Goal: Transaction & Acquisition: Subscribe to service/newsletter

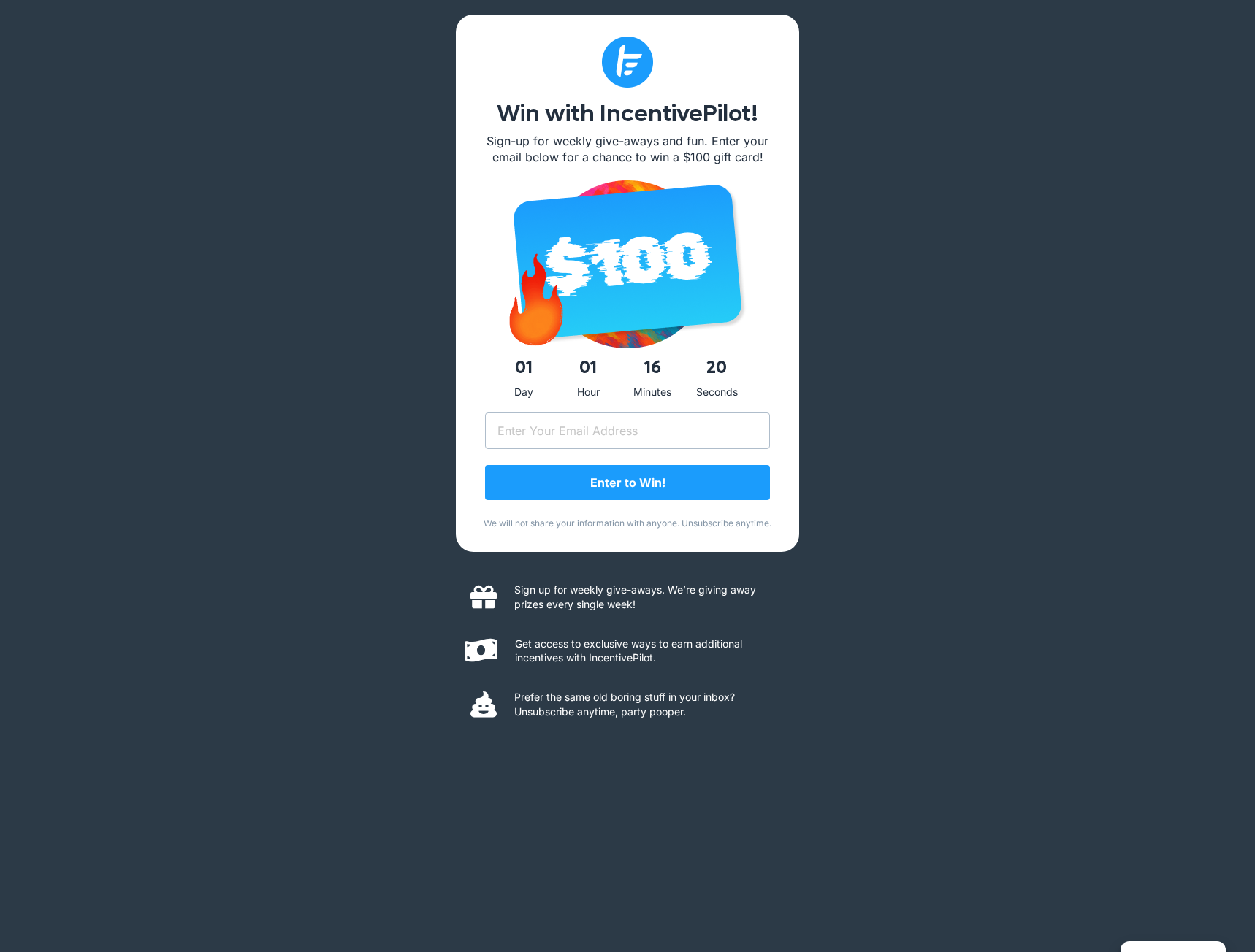
click at [863, 240] on div "Win with IncentivePilot! Sign-up for weekly give-aways and fun. Enter your emai…" at bounding box center [628, 476] width 1255 height 952
click at [627, 439] on input "Email (Required)" at bounding box center [627, 431] width 285 height 37
click at [924, 426] on div "Win with IncentivePilot! Sign-up for weekly give-aways and fun. Enter your emai…" at bounding box center [628, 476] width 1255 height 952
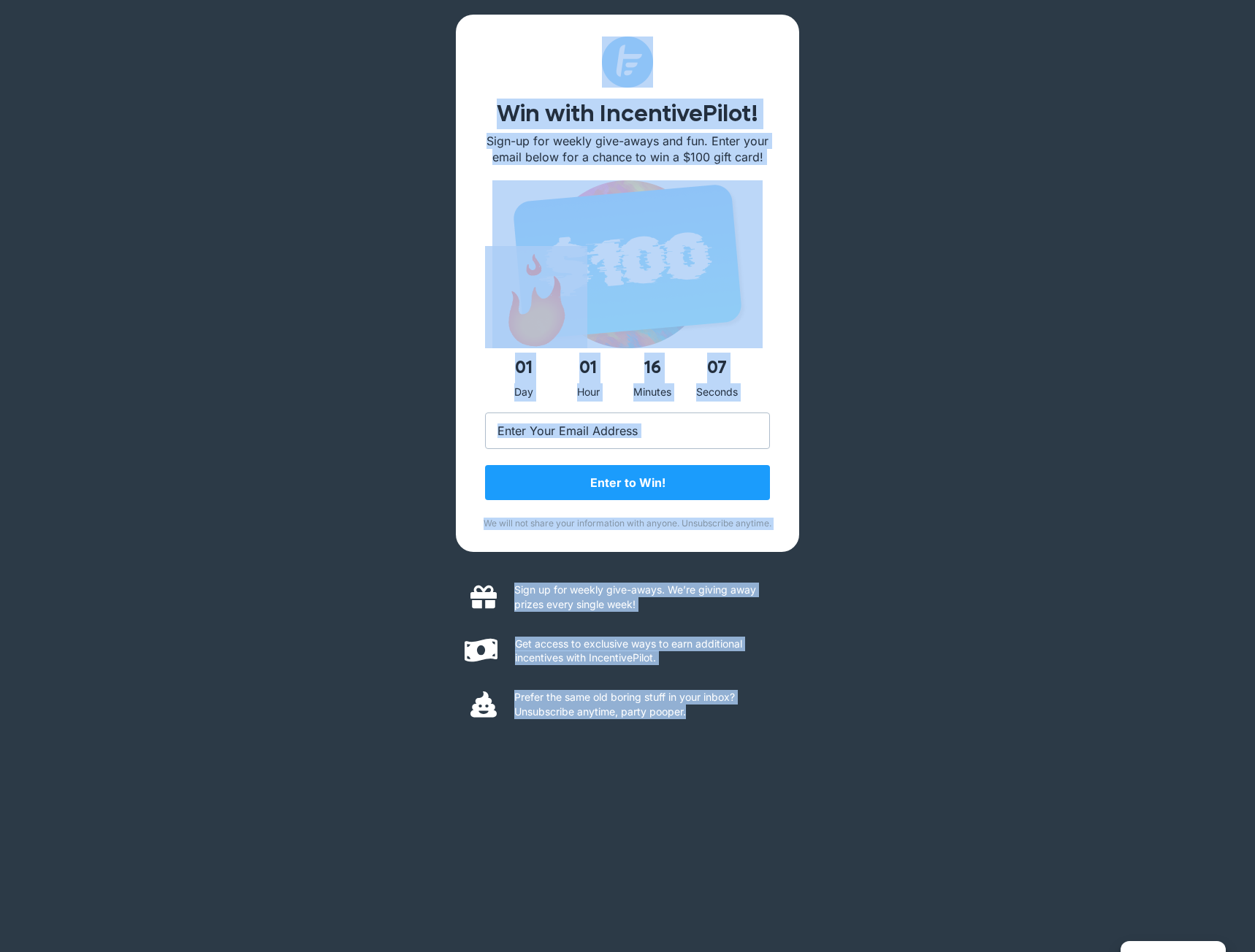
drag, startPoint x: 784, startPoint y: 742, endPoint x: 418, endPoint y: 49, distance: 783.7
click at [418, 49] on div "Win with IncentivePilot! Sign-up for weekly give-aways and fun. Enter your emai…" at bounding box center [628, 476] width 1255 height 952
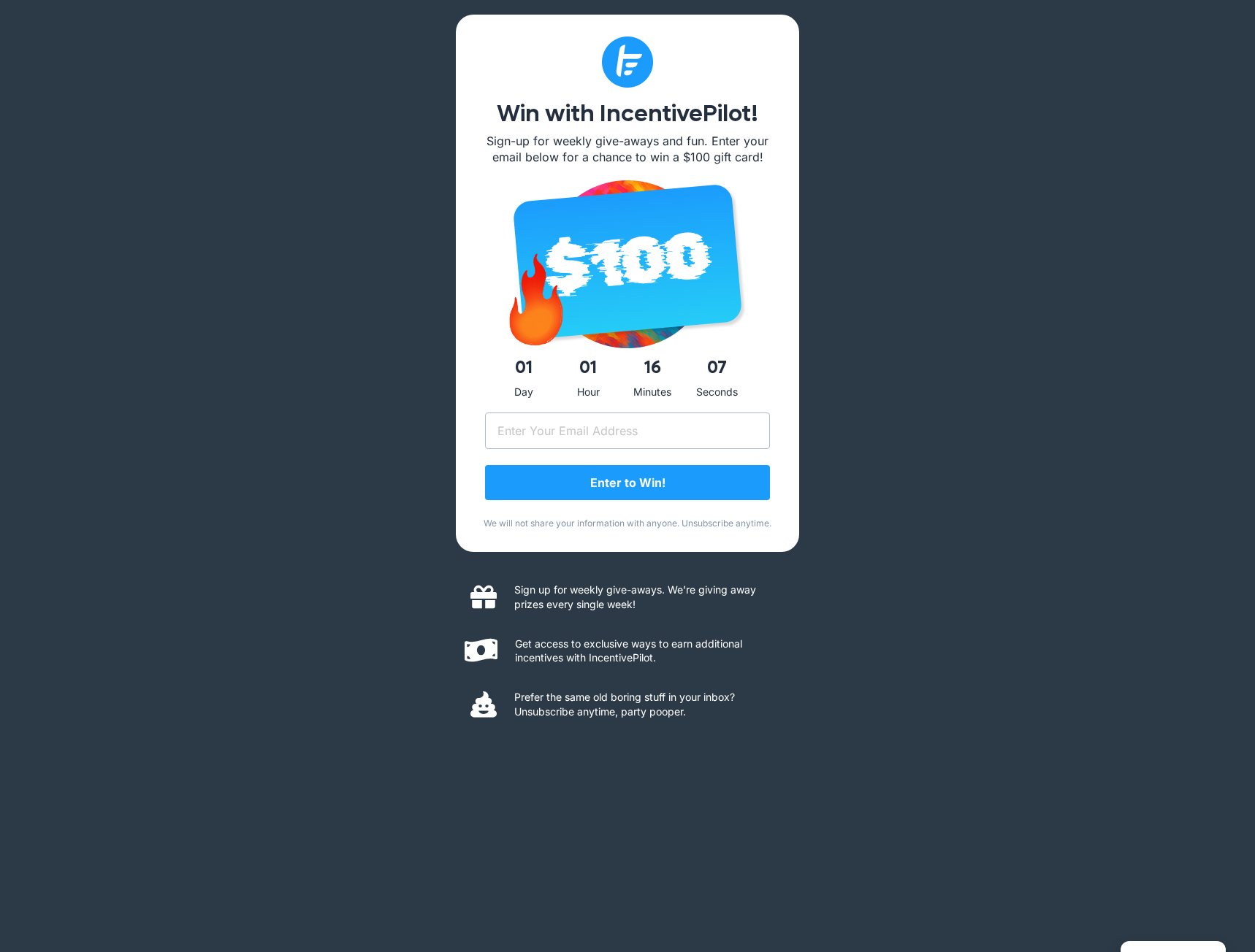
click at [418, 49] on div "Win with IncentivePilot! Sign-up for weekly give-aways and fun. Enter your emai…" at bounding box center [628, 476] width 1255 height 952
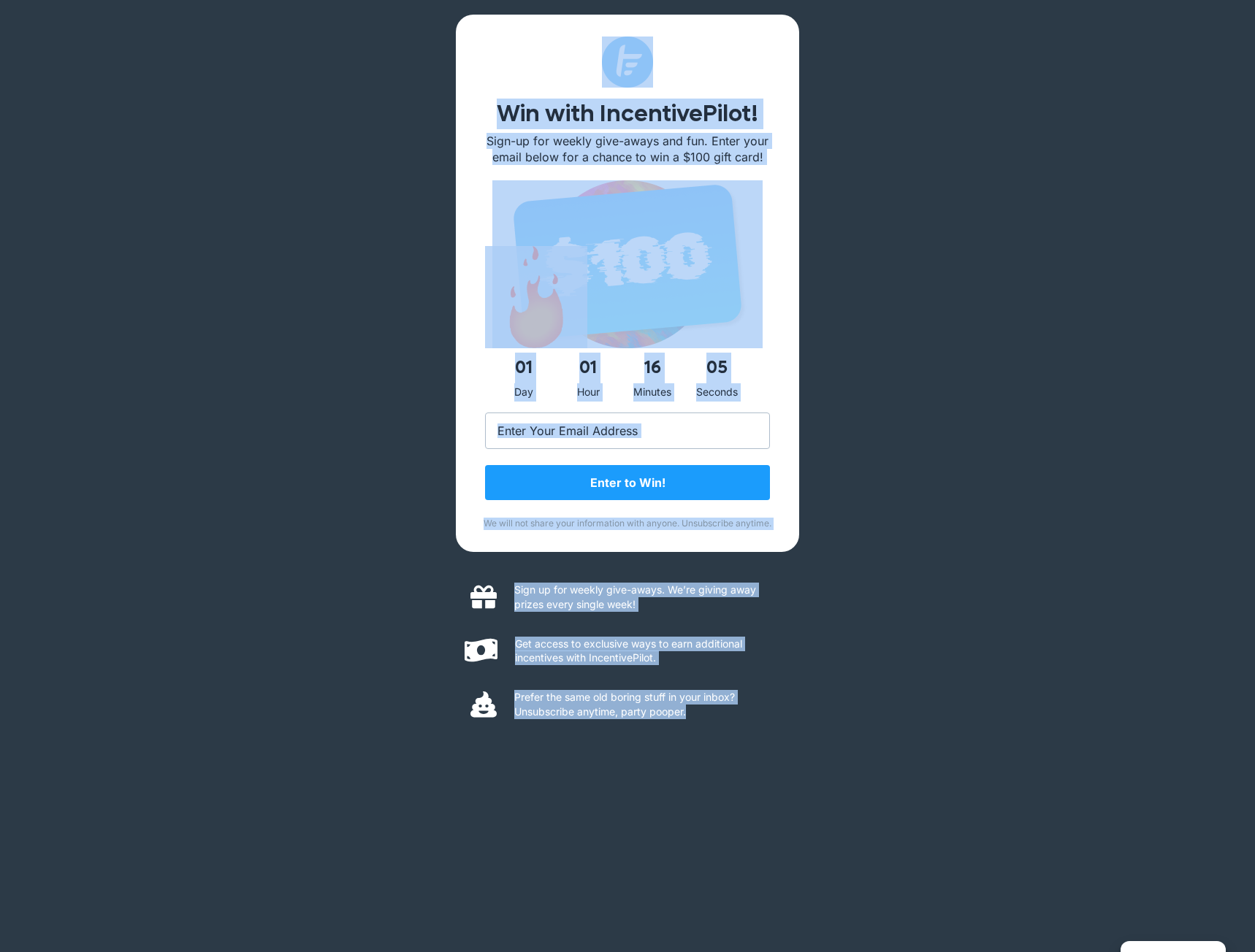
drag, startPoint x: 420, startPoint y: 38, endPoint x: 871, endPoint y: 779, distance: 867.5
click at [871, 779] on div "Win with IncentivePilot! Sign-up for weekly give-aways and fun. Enter your emai…" at bounding box center [628, 476] width 1255 height 952
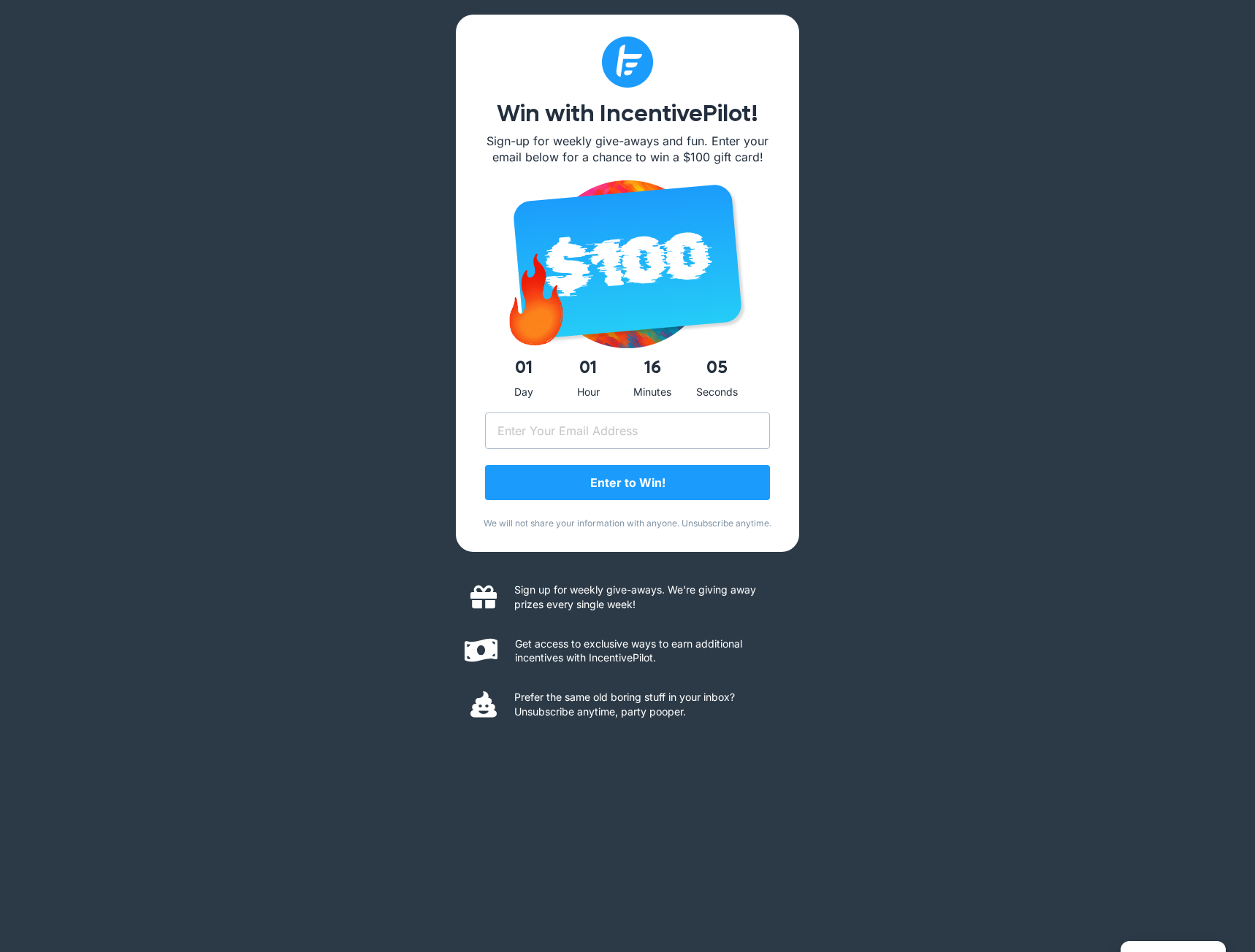
click at [871, 779] on div "Win with IncentivePilot! Sign-up for weekly give-aways and fun. Enter your emai…" at bounding box center [628, 476] width 1255 height 952
click at [609, 430] on input "Email (Required)" at bounding box center [627, 431] width 285 height 37
click at [413, 428] on div "Win with IncentivePilot! Sign-up for weekly give-aways and fun. Enter your emai…" at bounding box center [628, 476] width 1255 height 952
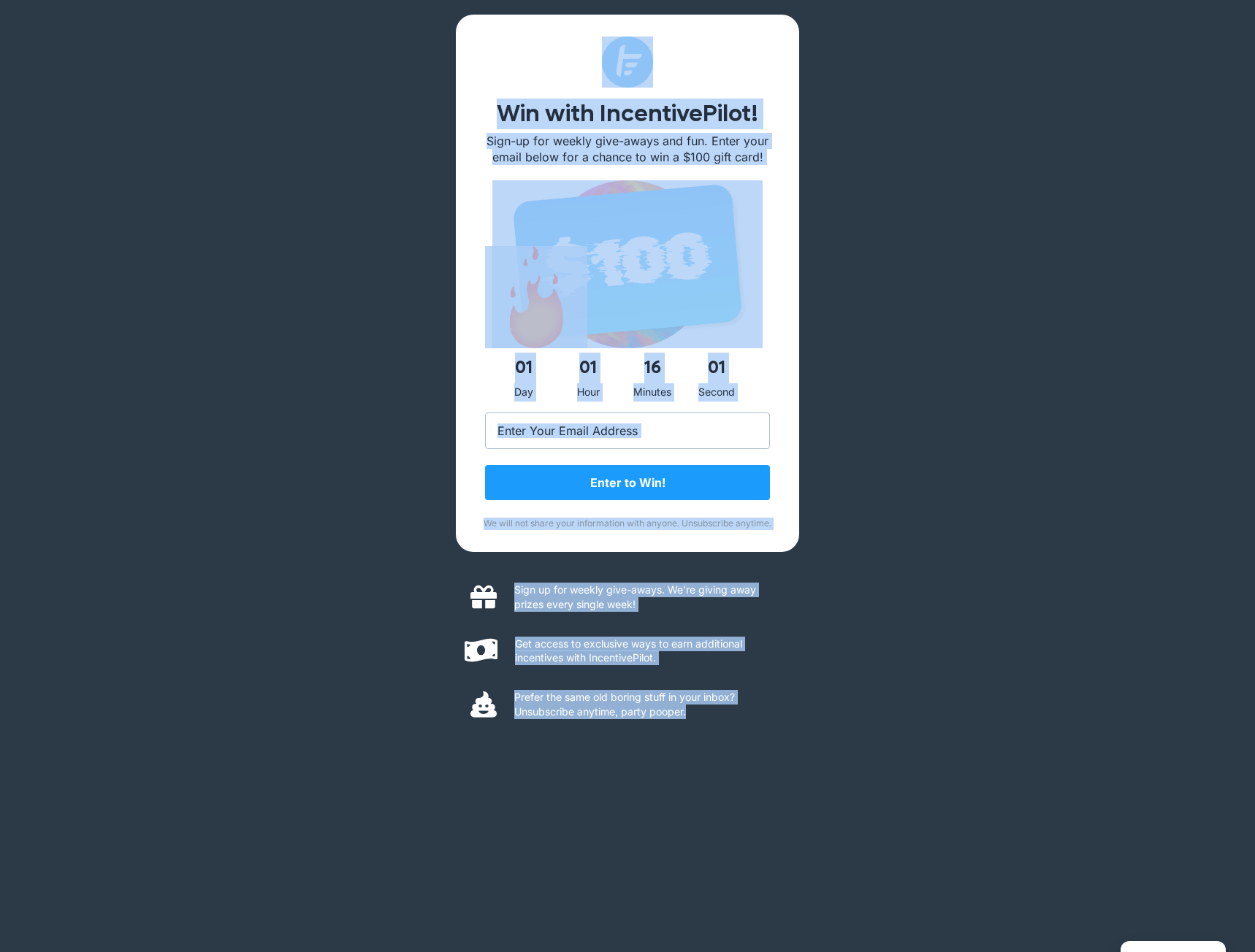
drag, startPoint x: 795, startPoint y: 756, endPoint x: 406, endPoint y: 70, distance: 788.6
click at [406, 70] on div "Win with IncentivePilot! Sign-up for weekly give-aways and fun. Enter your emai…" at bounding box center [628, 476] width 1255 height 952
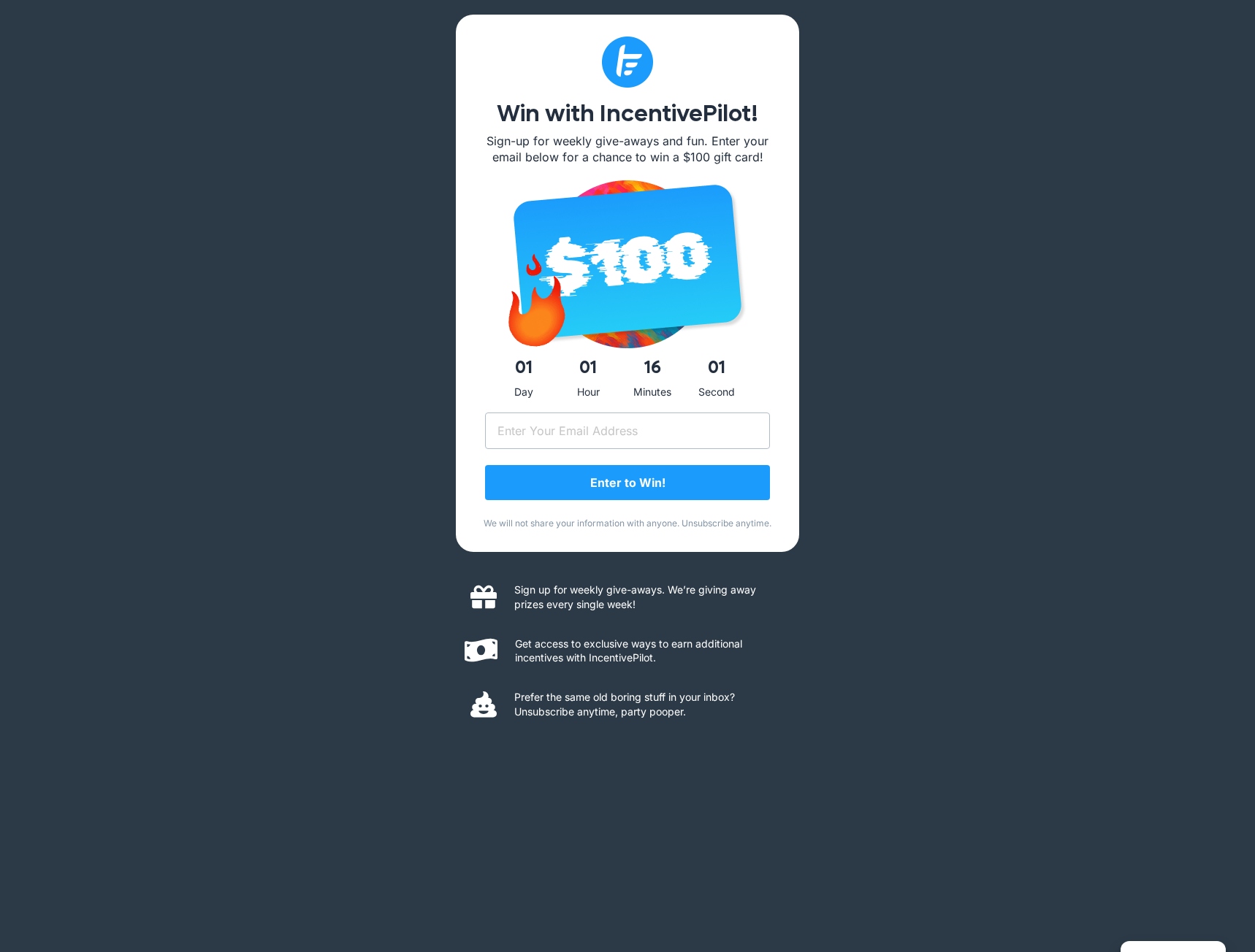
click at [406, 70] on div "Win with IncentivePilot! Sign-up for weekly give-aways and fun. Enter your emai…" at bounding box center [628, 476] width 1255 height 952
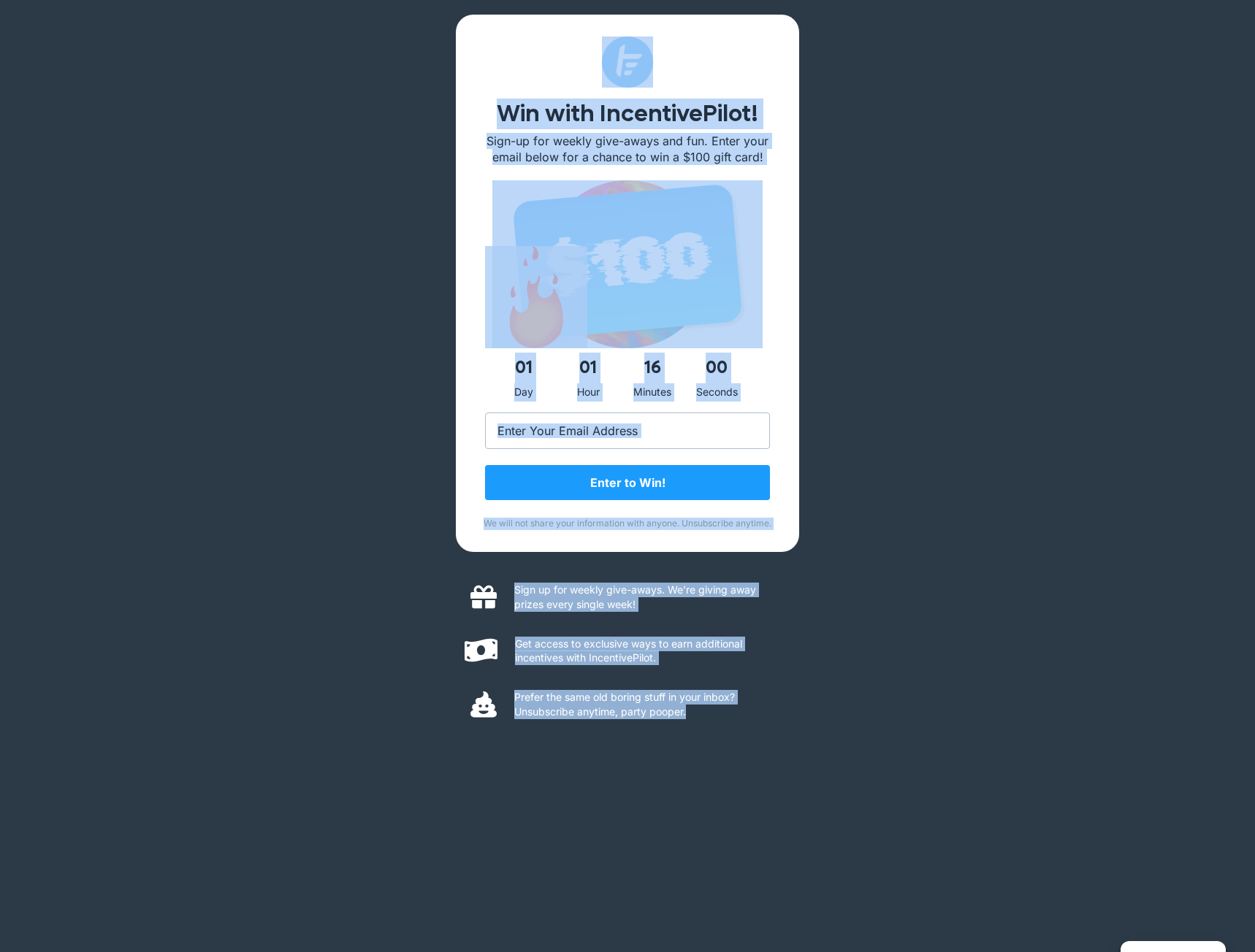
drag, startPoint x: 428, startPoint y: 38, endPoint x: 855, endPoint y: 779, distance: 855.2
click at [855, 779] on div "Win with IncentivePilot! Sign-up for weekly give-aways and fun. Enter your emai…" at bounding box center [628, 476] width 1255 height 952
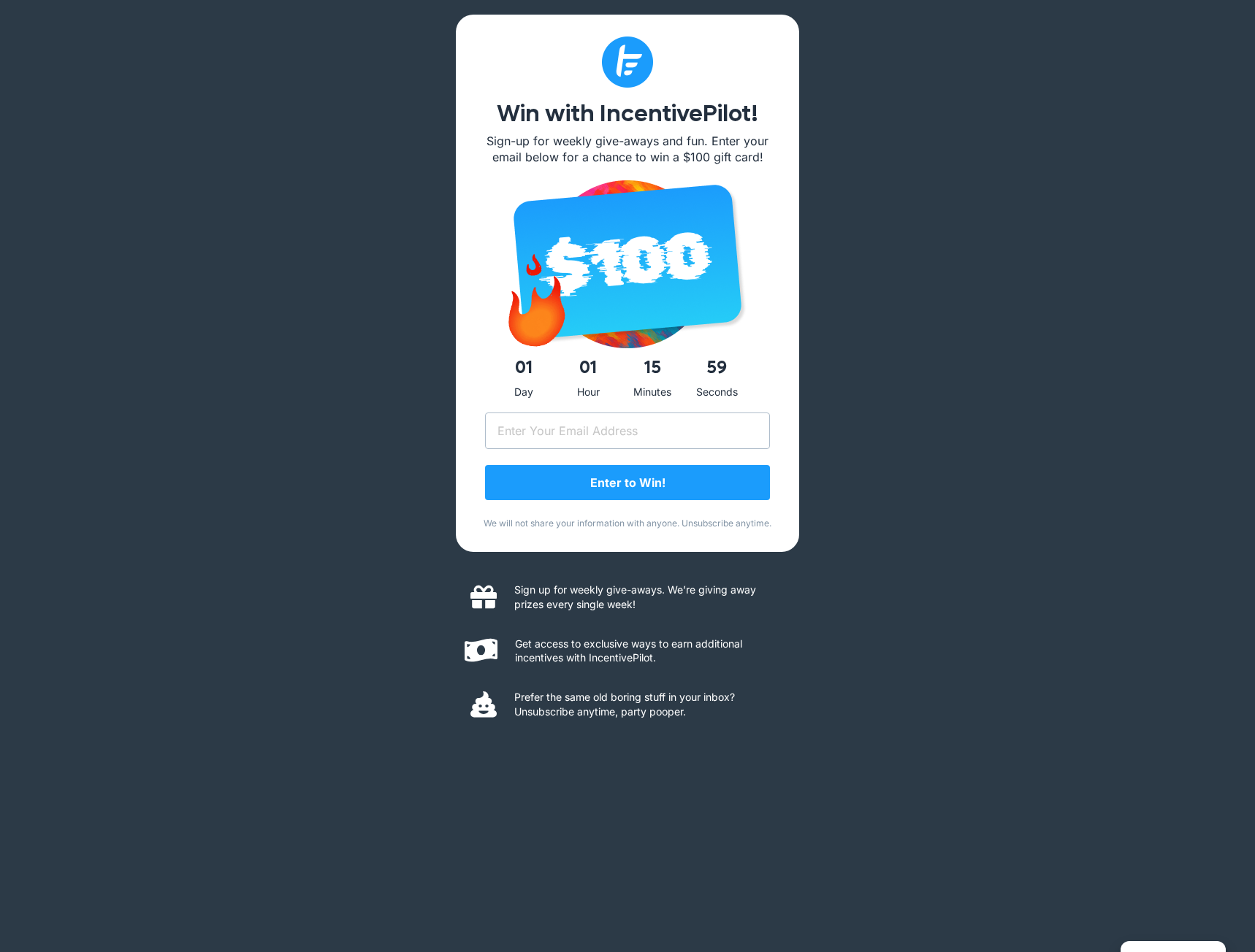
click at [855, 779] on div "Win with IncentivePilot! Sign-up for weekly give-aways and fun. Enter your emai…" at bounding box center [628, 476] width 1255 height 952
click at [680, 430] on input "Email (Required)" at bounding box center [627, 431] width 285 height 37
click at [903, 454] on div "Win with IncentivePilot! Sign-up for weekly give-aways and fun. Enter your emai…" at bounding box center [628, 476] width 1255 height 952
click at [752, 436] on input "Email (Required)" at bounding box center [627, 431] width 285 height 37
click at [911, 462] on div "Win with IncentivePilot! Sign-up for weekly give-aways and fun. Enter your emai…" at bounding box center [628, 476] width 1255 height 952
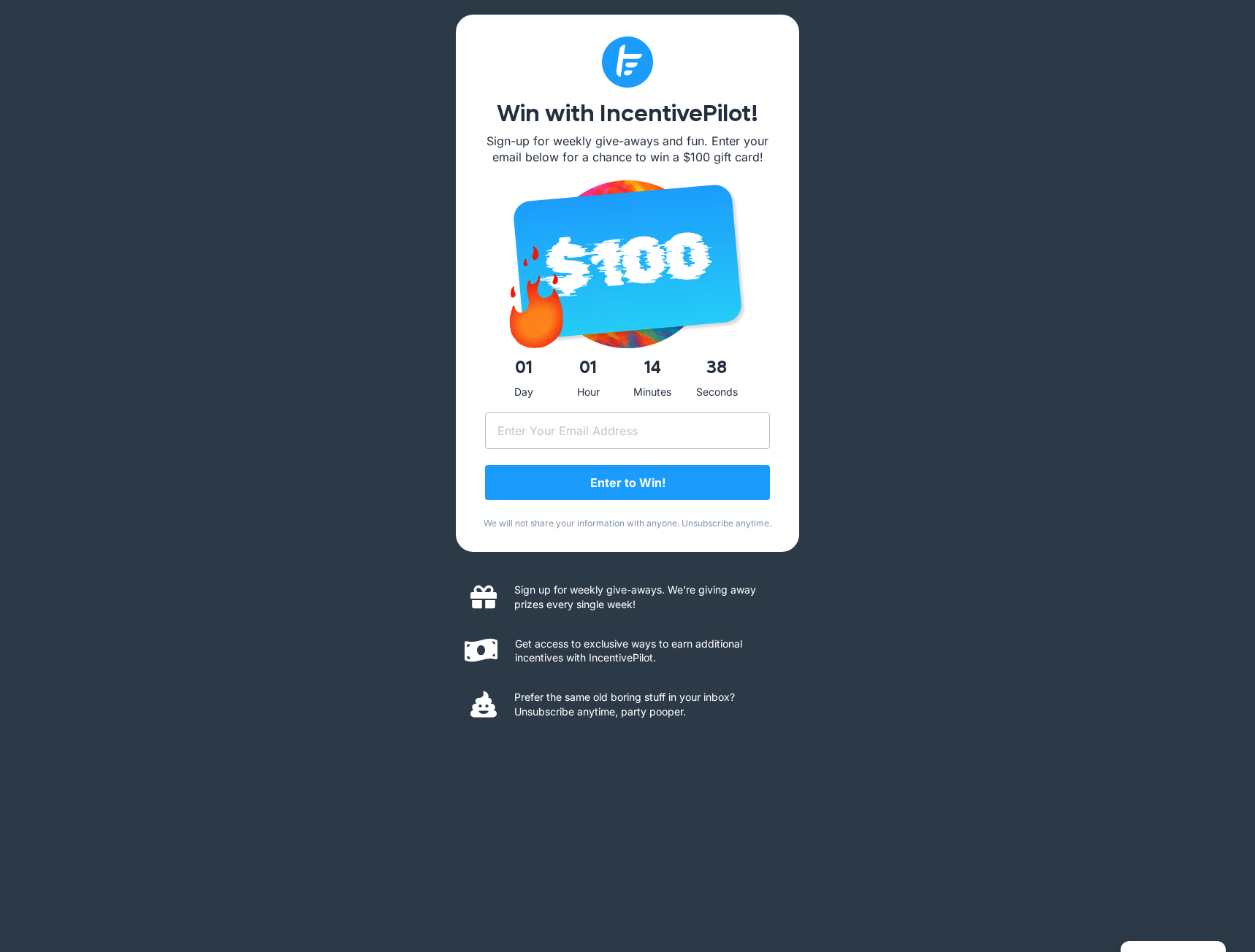
click at [1026, 453] on div "Win with IncentivePilot! Sign-up for weekly give-aways and fun. Enter your emai…" at bounding box center [628, 476] width 1255 height 952
click at [702, 429] on input "Email (Required)" at bounding box center [627, 431] width 285 height 37
click at [842, 447] on div "Win with IncentivePilot! Sign-up for weekly give-aways and fun. Enter your emai…" at bounding box center [628, 476] width 1255 height 952
click at [688, 432] on input "Email (Required)" at bounding box center [627, 431] width 285 height 37
click at [962, 426] on div "Win with IncentivePilot! Sign-up for weekly give-aways and fun. Enter your emai…" at bounding box center [628, 476] width 1255 height 952
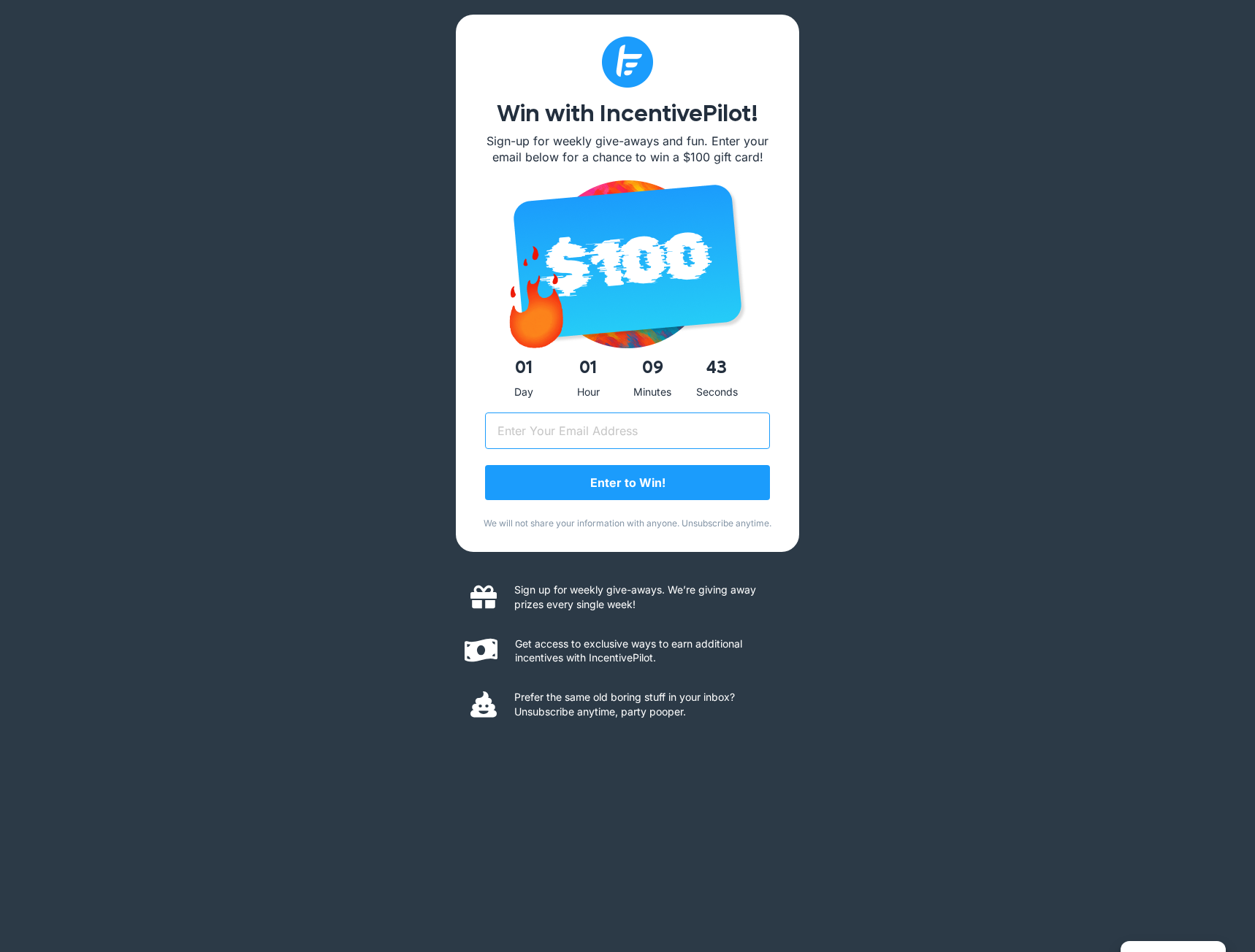
click at [617, 439] on input "Email (Required)" at bounding box center [627, 431] width 285 height 37
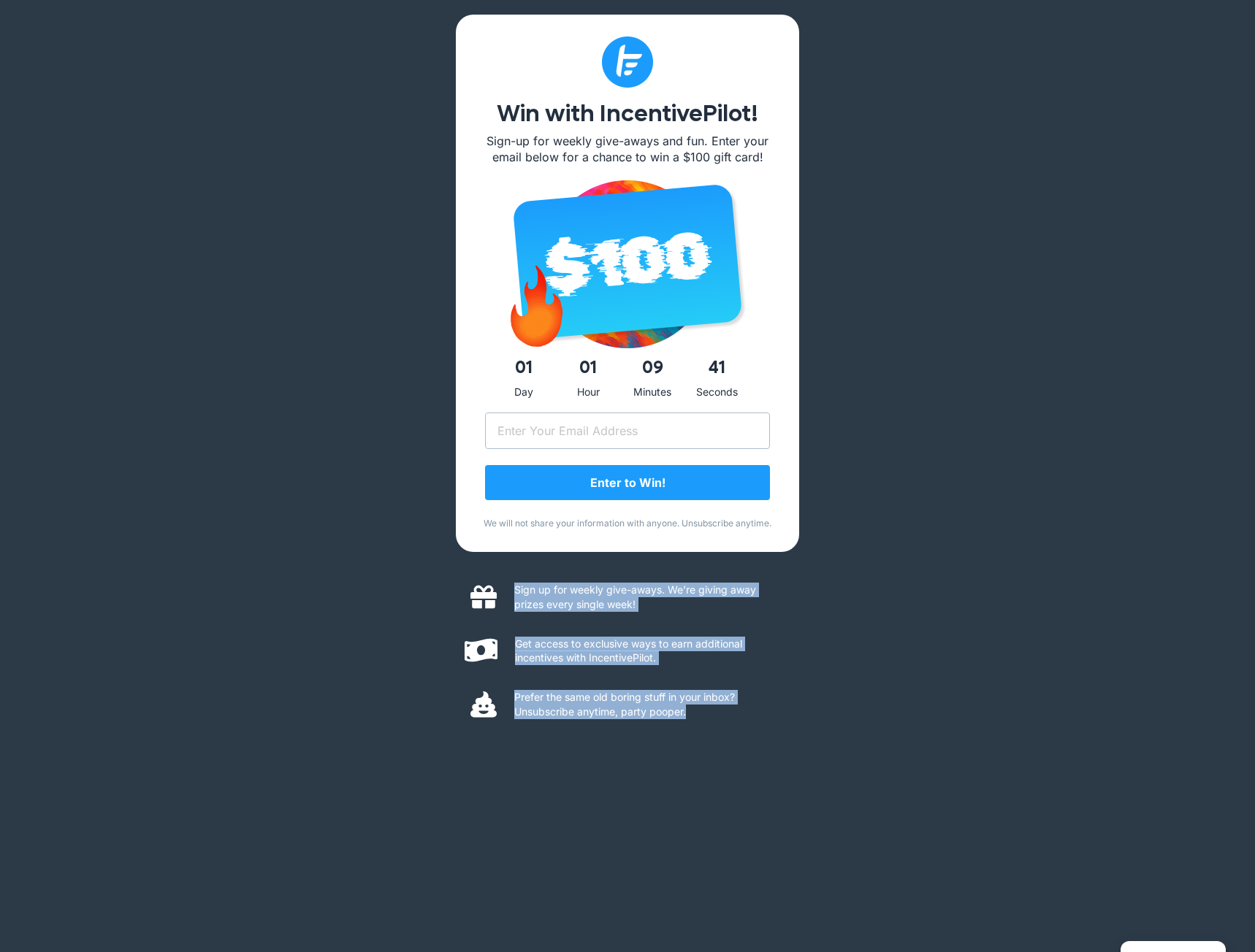
drag, startPoint x: 742, startPoint y: 726, endPoint x: 456, endPoint y: 574, distance: 323.9
click at [456, 574] on div "Sign up for weekly give-aways. We’re giving away prizes every single week! Get …" at bounding box center [628, 643] width 343 height 184
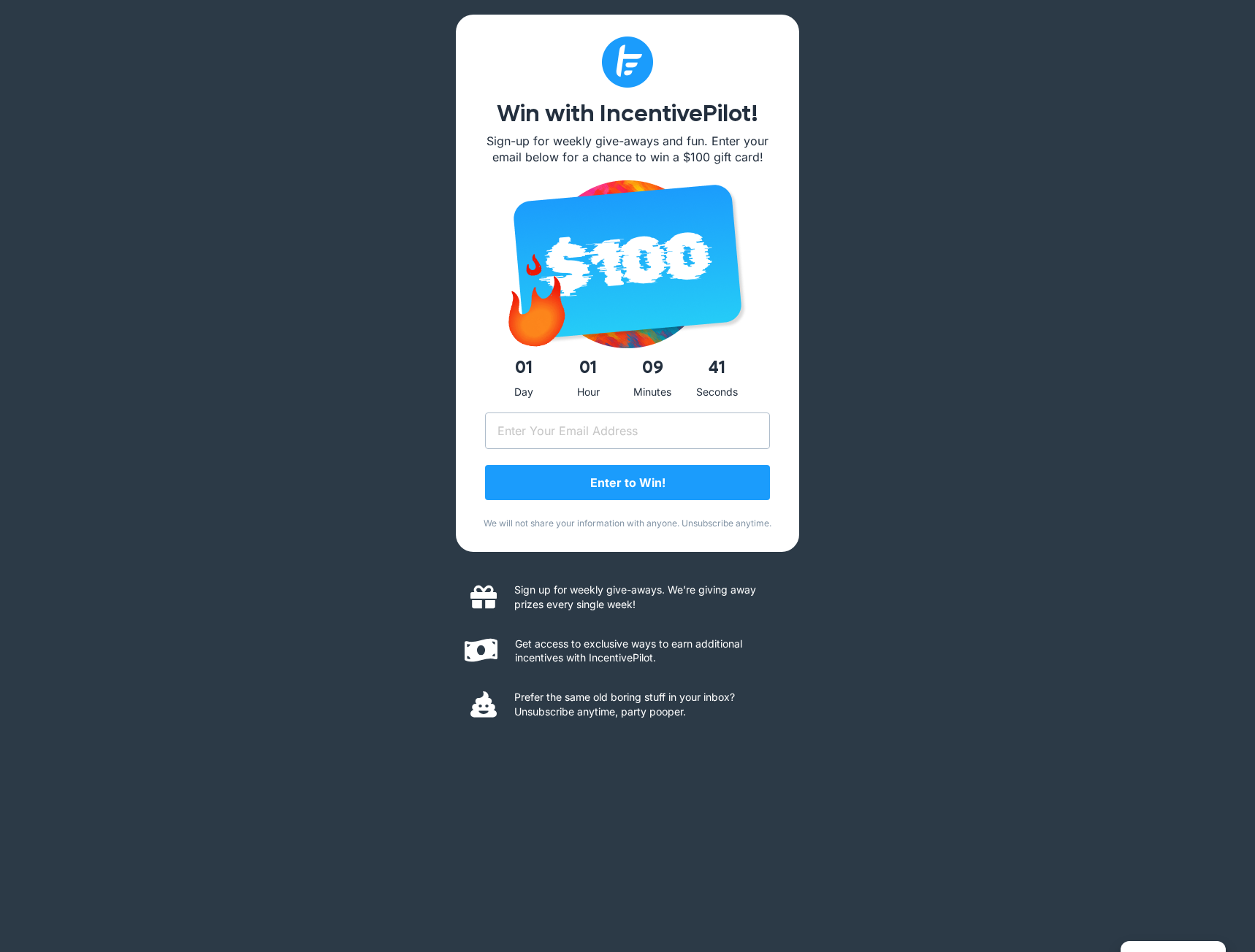
click at [456, 574] on div "Sign up for weekly give-aways. We’re giving away prizes every single week!" at bounding box center [628, 589] width 343 height 76
click at [706, 439] on input "Email (Required)" at bounding box center [627, 431] width 285 height 37
click at [921, 473] on div "Win with IncentivePilot! Sign-up for weekly give-aways and fun. Enter your emai…" at bounding box center [628, 476] width 1255 height 952
click at [648, 426] on input "Email (Required)" at bounding box center [627, 431] width 285 height 37
click at [941, 458] on div "Win with IncentivePilot! Sign-up for weekly give-aways and fun. Enter your emai…" at bounding box center [628, 476] width 1255 height 952
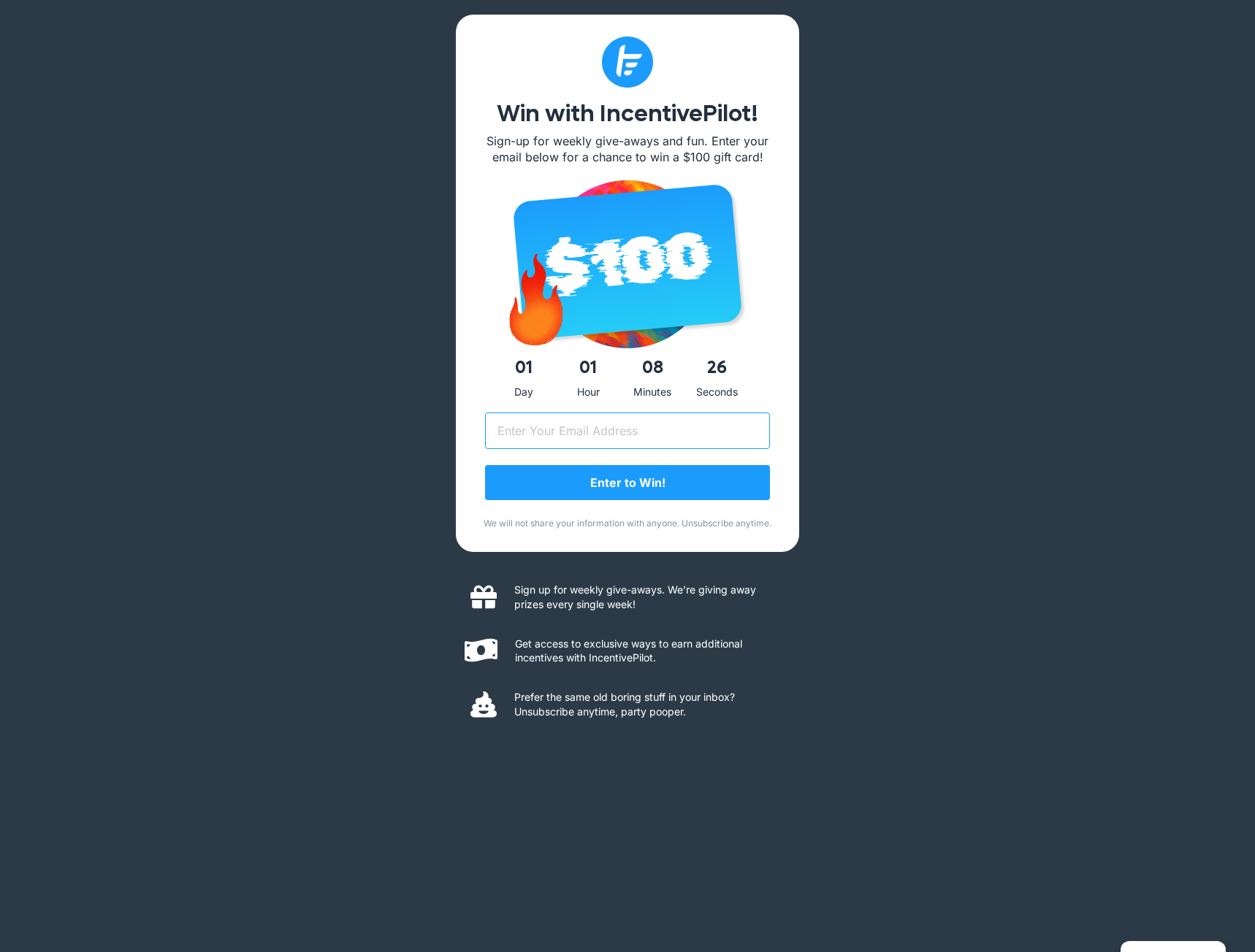
click at [724, 436] on input "Email (Required)" at bounding box center [627, 431] width 285 height 37
click at [997, 456] on div "Win with IncentivePilot! Sign-up for weekly give-aways and fun. Enter your emai…" at bounding box center [628, 476] width 1255 height 952
click at [701, 433] on input "Email (Required)" at bounding box center [627, 431] width 285 height 37
click at [611, 439] on input "Email (Required)" at bounding box center [627, 431] width 285 height 37
click at [812, 432] on div "Win with IncentivePilot! Sign-up for weekly give-aways and fun. Enter your emai…" at bounding box center [628, 476] width 1255 height 952
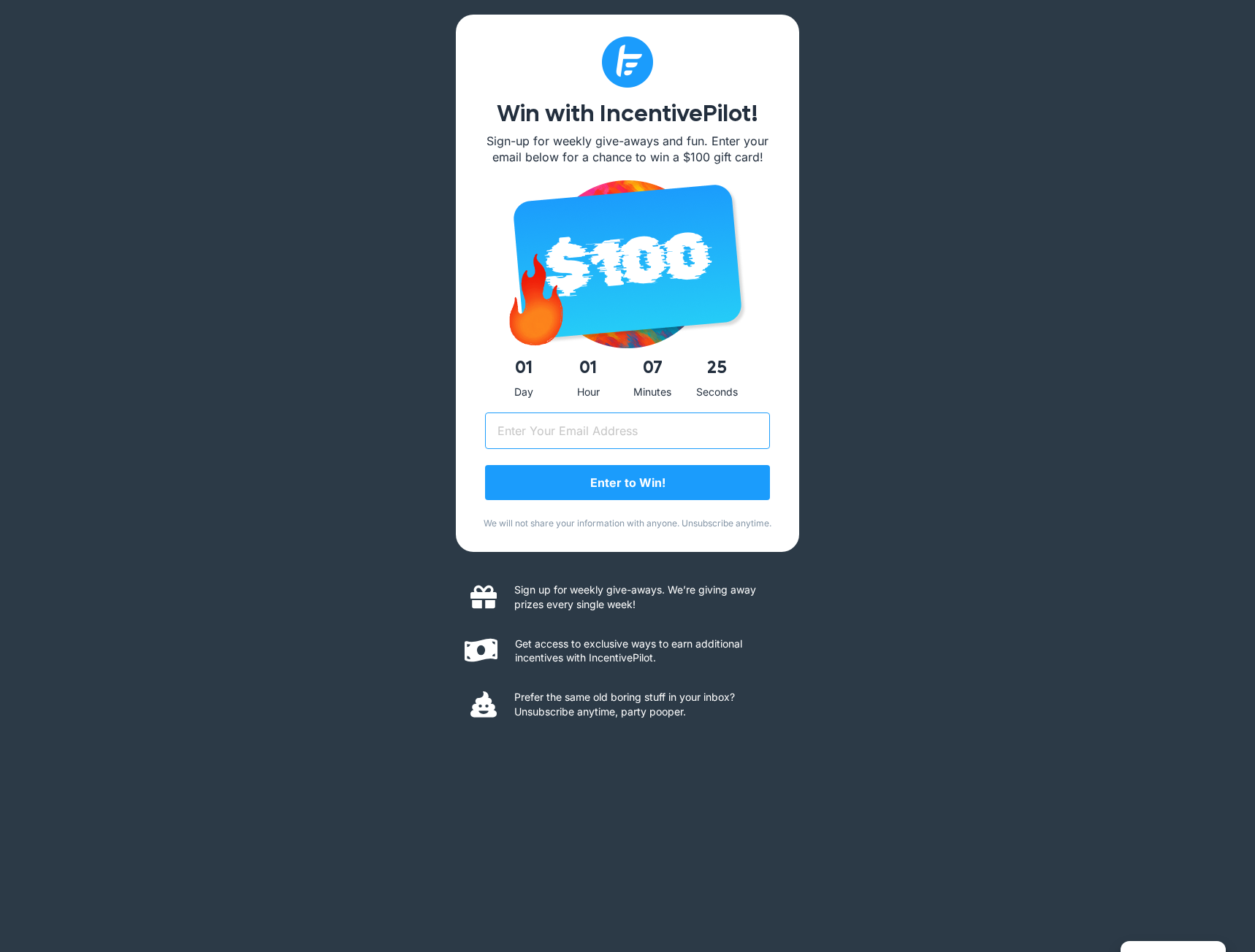
click at [728, 433] on input "Email (Required)" at bounding box center [627, 431] width 285 height 37
click at [433, 357] on div "Win with IncentivePilot! Sign-up for weekly give-aways and fun. Enter your emai…" at bounding box center [628, 476] width 1255 height 952
click at [517, 418] on input "Email (Required)" at bounding box center [627, 431] width 285 height 37
click at [395, 396] on div "Win with IncentivePilot! Sign-up for weekly give-aways and fun. Enter your emai…" at bounding box center [628, 476] width 1255 height 952
click at [946, 340] on div "Win with IncentivePilot! Sign-up for weekly give-aways and fun. Enter your emai…" at bounding box center [628, 476] width 1255 height 952
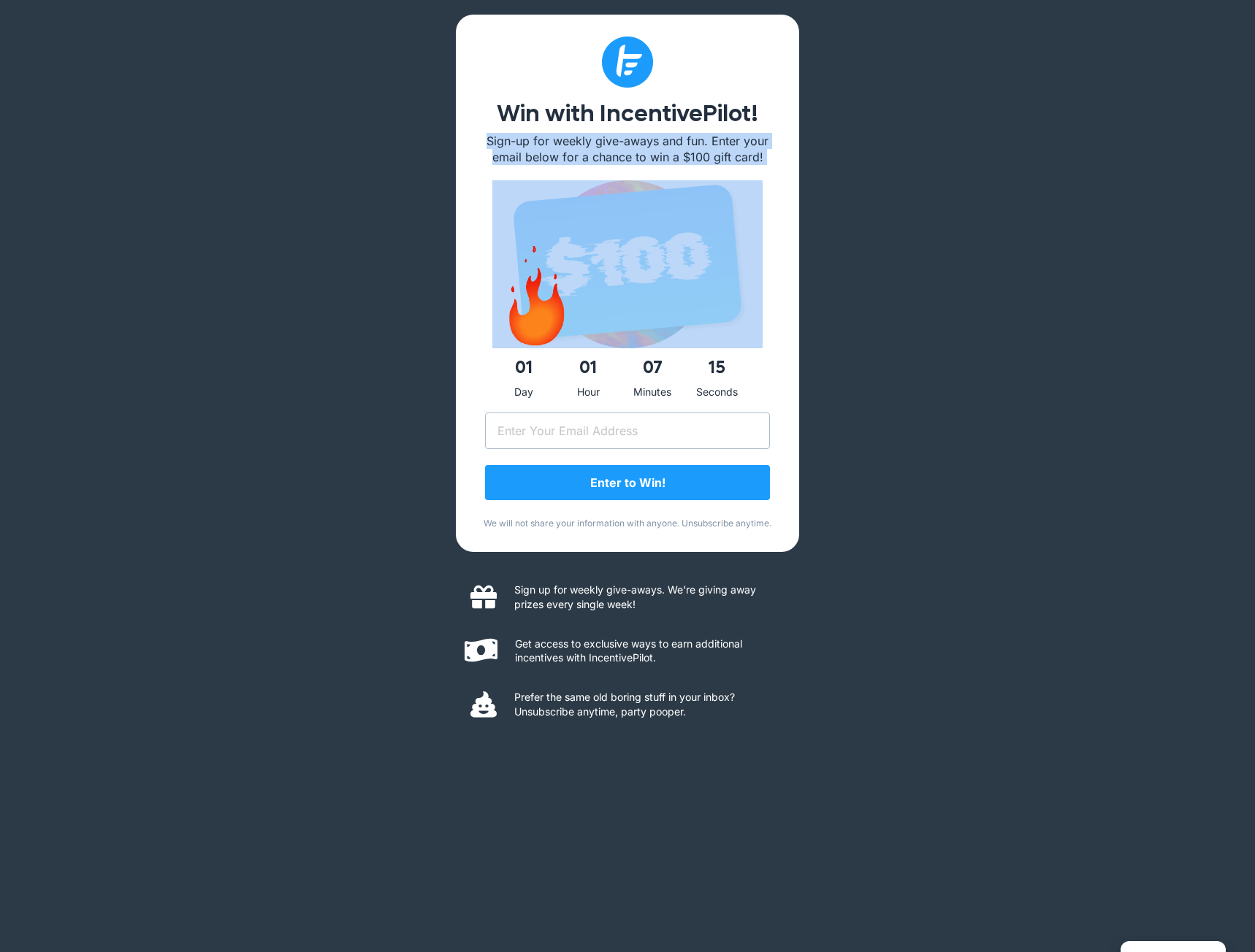
drag, startPoint x: 461, startPoint y: 143, endPoint x: 828, endPoint y: 178, distance: 368.7
click at [828, 178] on div "Win with IncentivePilot! Sign-up for weekly give-aways and fun. Enter your emai…" at bounding box center [628, 476] width 1255 height 952
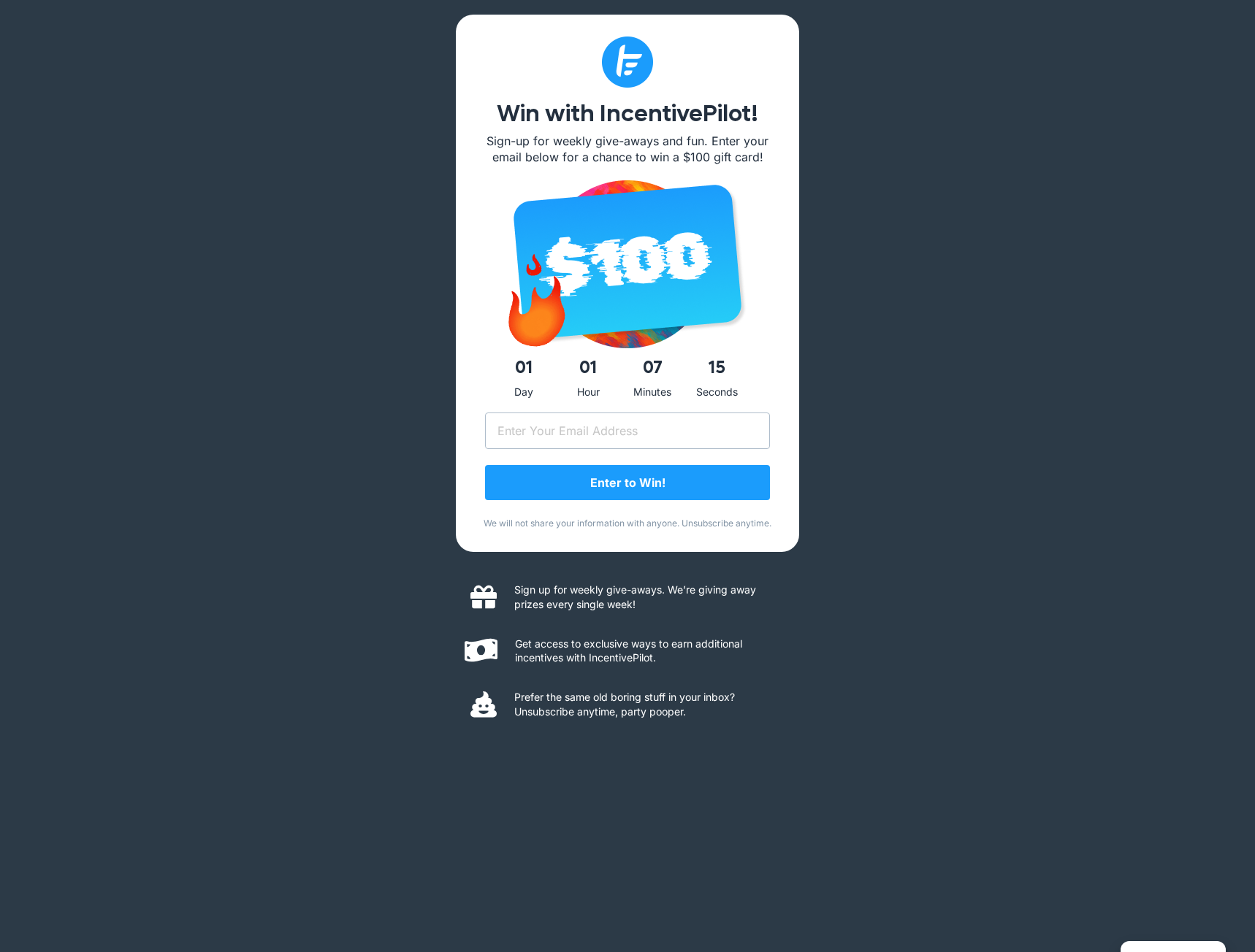
click at [828, 178] on div "Win with IncentivePilot! Sign-up for weekly give-aways and fun. Enter your emai…" at bounding box center [628, 476] width 1255 height 952
drag, startPoint x: 781, startPoint y: 526, endPoint x: 466, endPoint y: 520, distance: 315.1
click at [466, 520] on div "Win with IncentivePilot! Sign-up for weekly give-aways and fun. Enter your emai…" at bounding box center [628, 284] width 343 height 538
drag, startPoint x: 473, startPoint y: 520, endPoint x: 815, endPoint y: 529, distance: 342.1
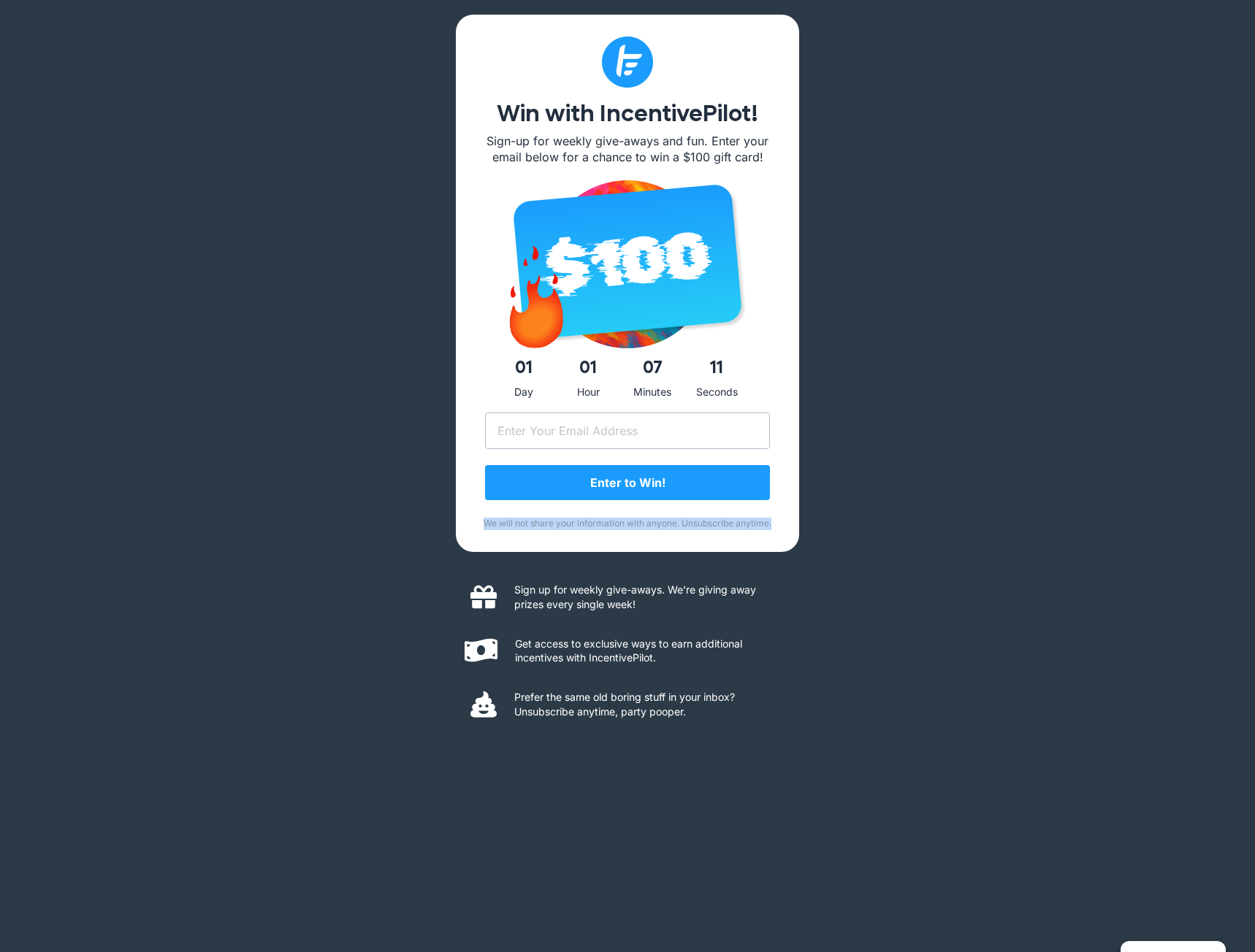
click at [815, 529] on div "Win with IncentivePilot! Sign-up for weekly give-aways and fun. Enter your emai…" at bounding box center [628, 476] width 1255 height 952
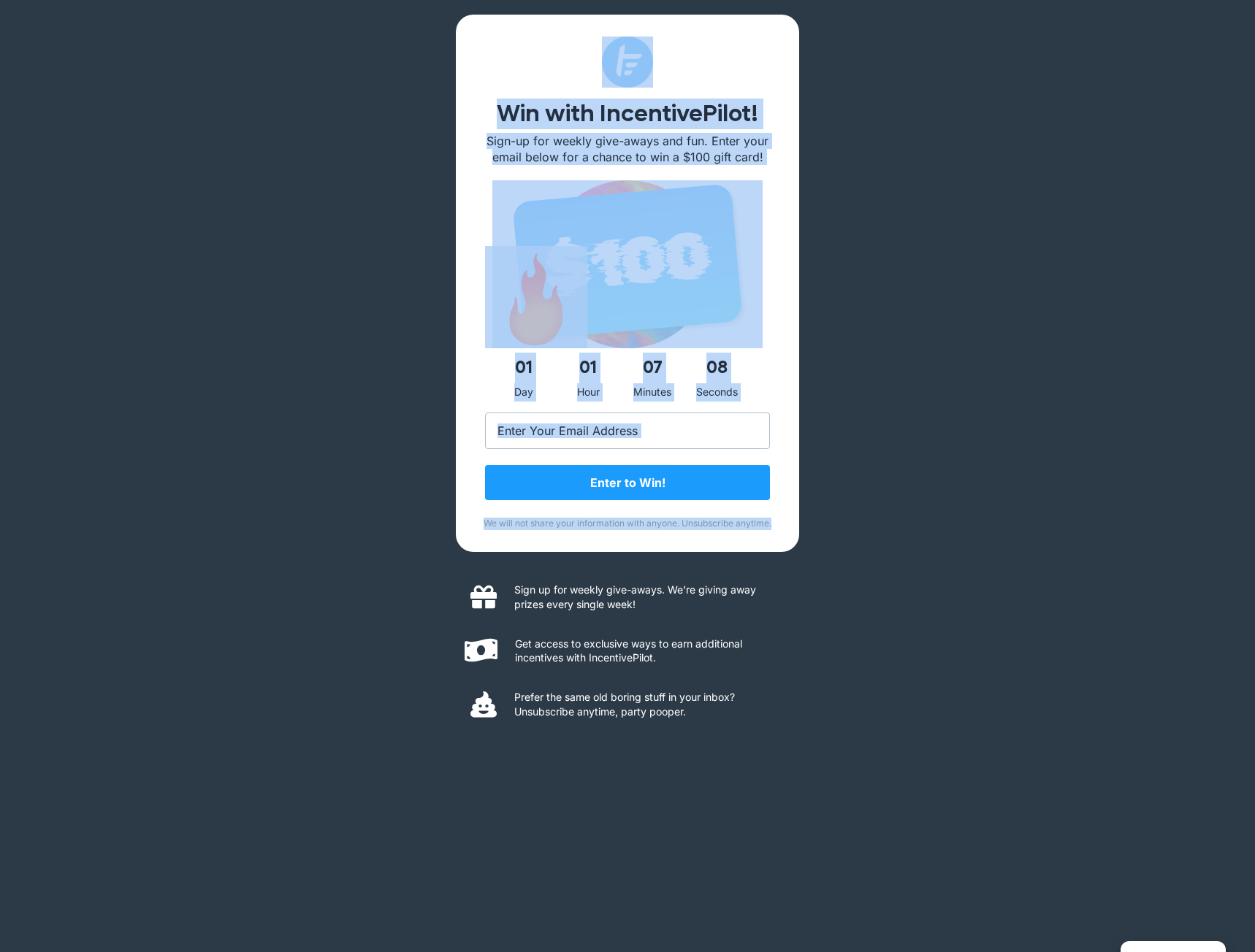
drag, startPoint x: 614, startPoint y: 518, endPoint x: 493, endPoint y: 37, distance: 496.0
click at [493, 37] on div "Win with IncentivePilot! Sign-up for weekly give-aways and fun. Enter your emai…" at bounding box center [628, 284] width 343 height 538
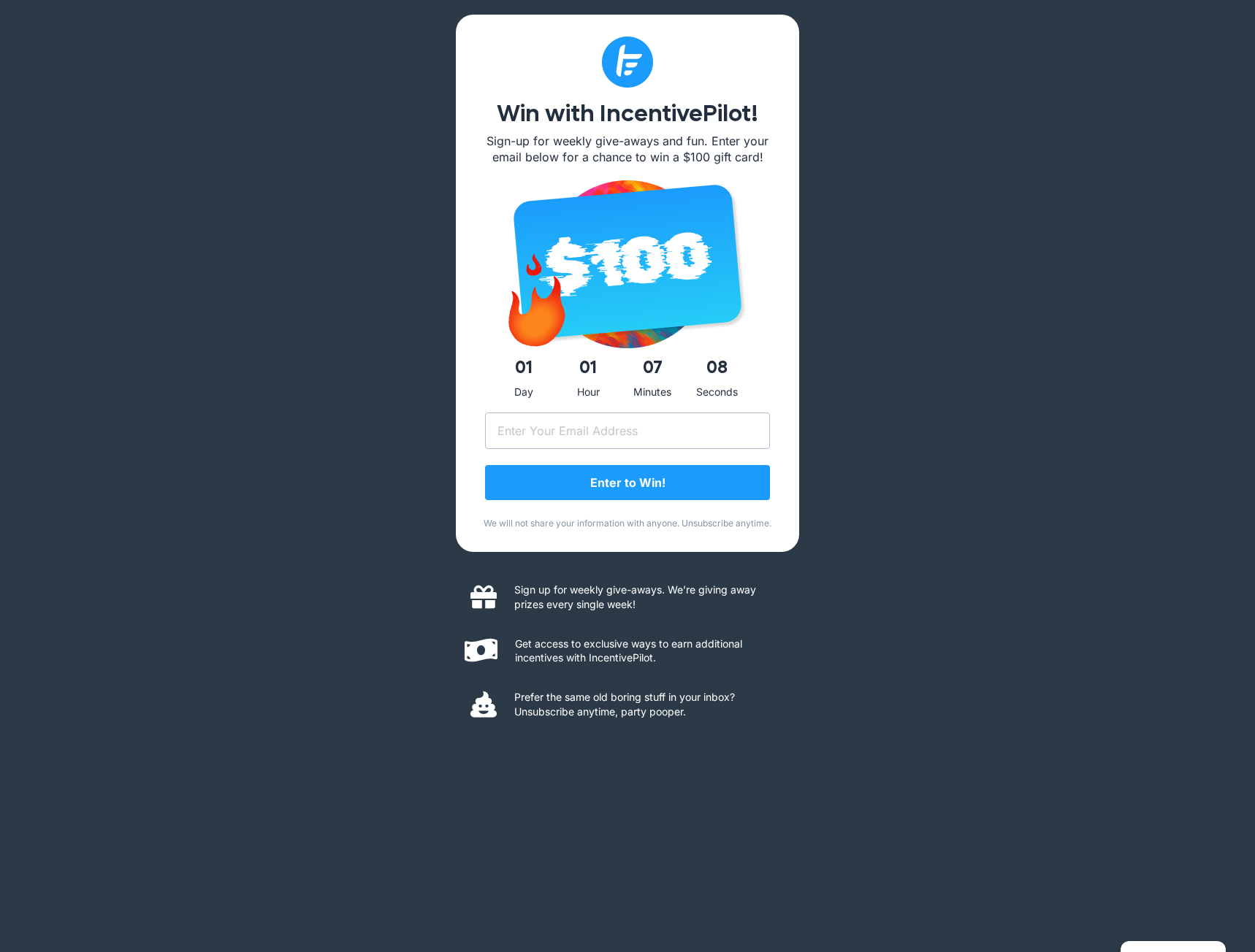
click at [493, 37] on div at bounding box center [627, 62] width 285 height 51
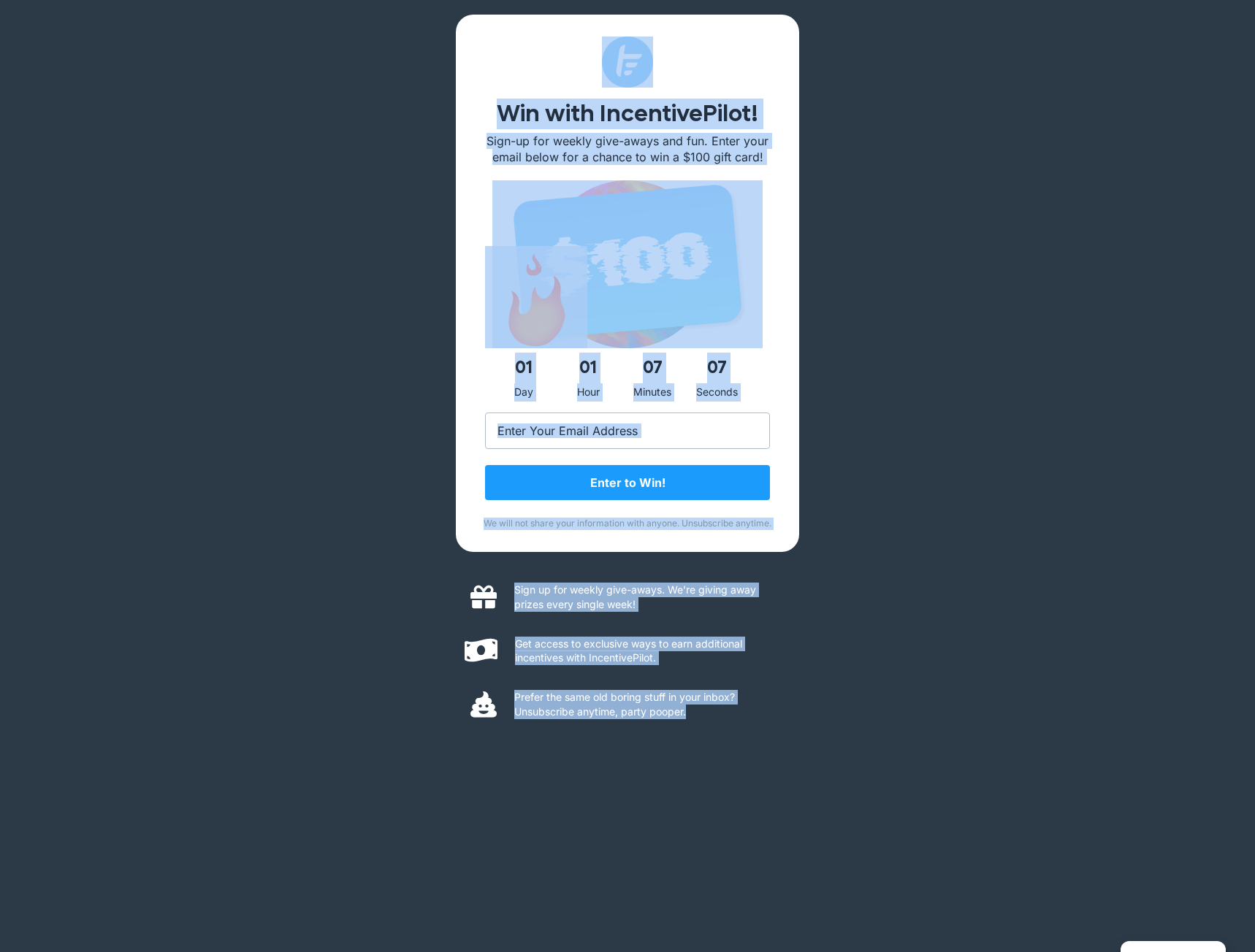
drag, startPoint x: 480, startPoint y: 30, endPoint x: 829, endPoint y: 808, distance: 852.7
click at [829, 808] on div "Win with IncentivePilot! Sign-up for weekly give-aways and fun. Enter your emai…" at bounding box center [628, 476] width 1255 height 952
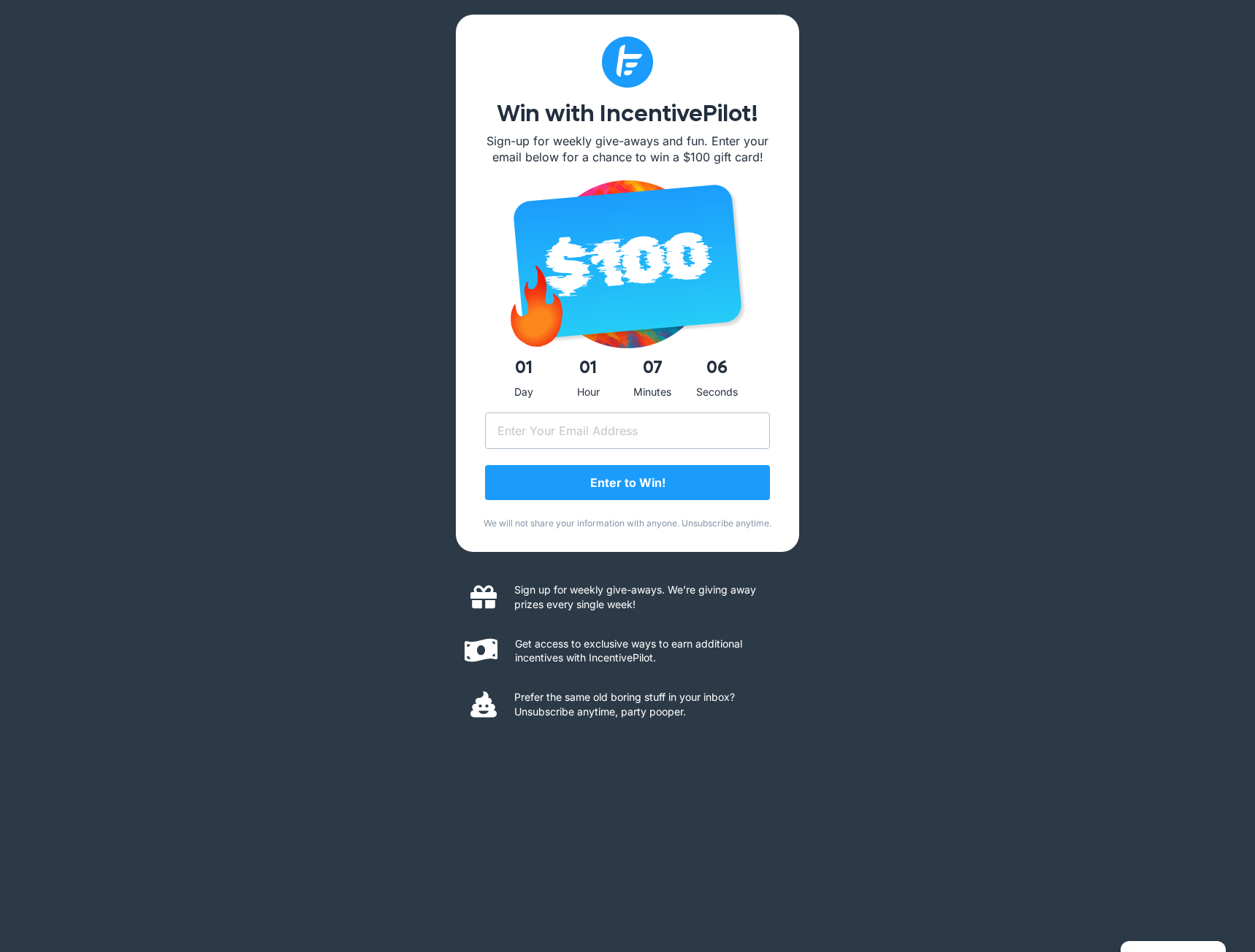
click at [829, 808] on div "Win with IncentivePilot! Sign-up for weekly give-aways and fun. Enter your emai…" at bounding box center [628, 476] width 1255 height 952
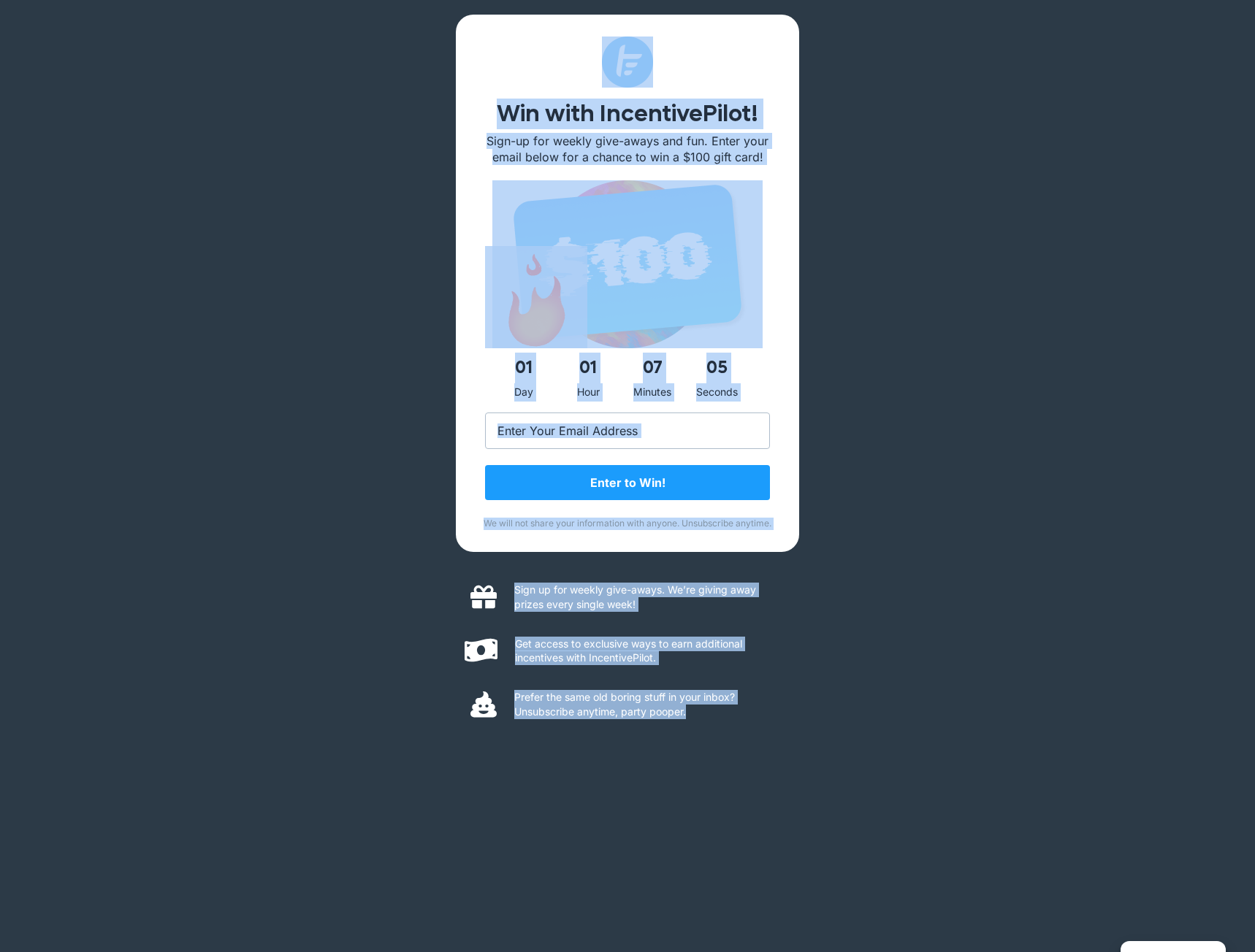
drag, startPoint x: 829, startPoint y: 808, endPoint x: 403, endPoint y: 66, distance: 855.6
click at [403, 66] on div "Win with IncentivePilot! Sign-up for weekly give-aways and fun. Enter your emai…" at bounding box center [628, 476] width 1255 height 952
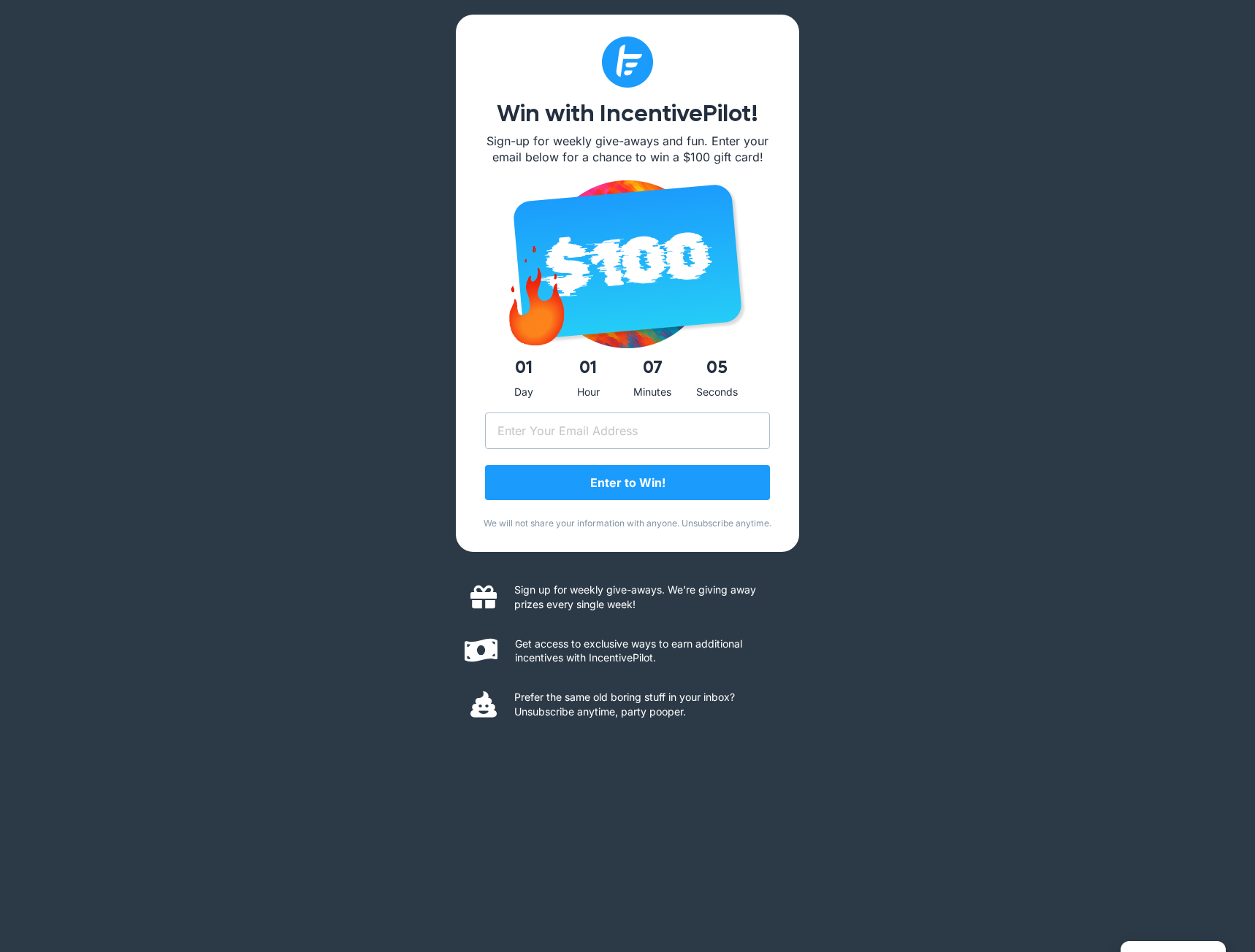
click at [403, 66] on div "Win with IncentivePilot! Sign-up for weekly give-aways and fun. Enter your emai…" at bounding box center [628, 476] width 1255 height 952
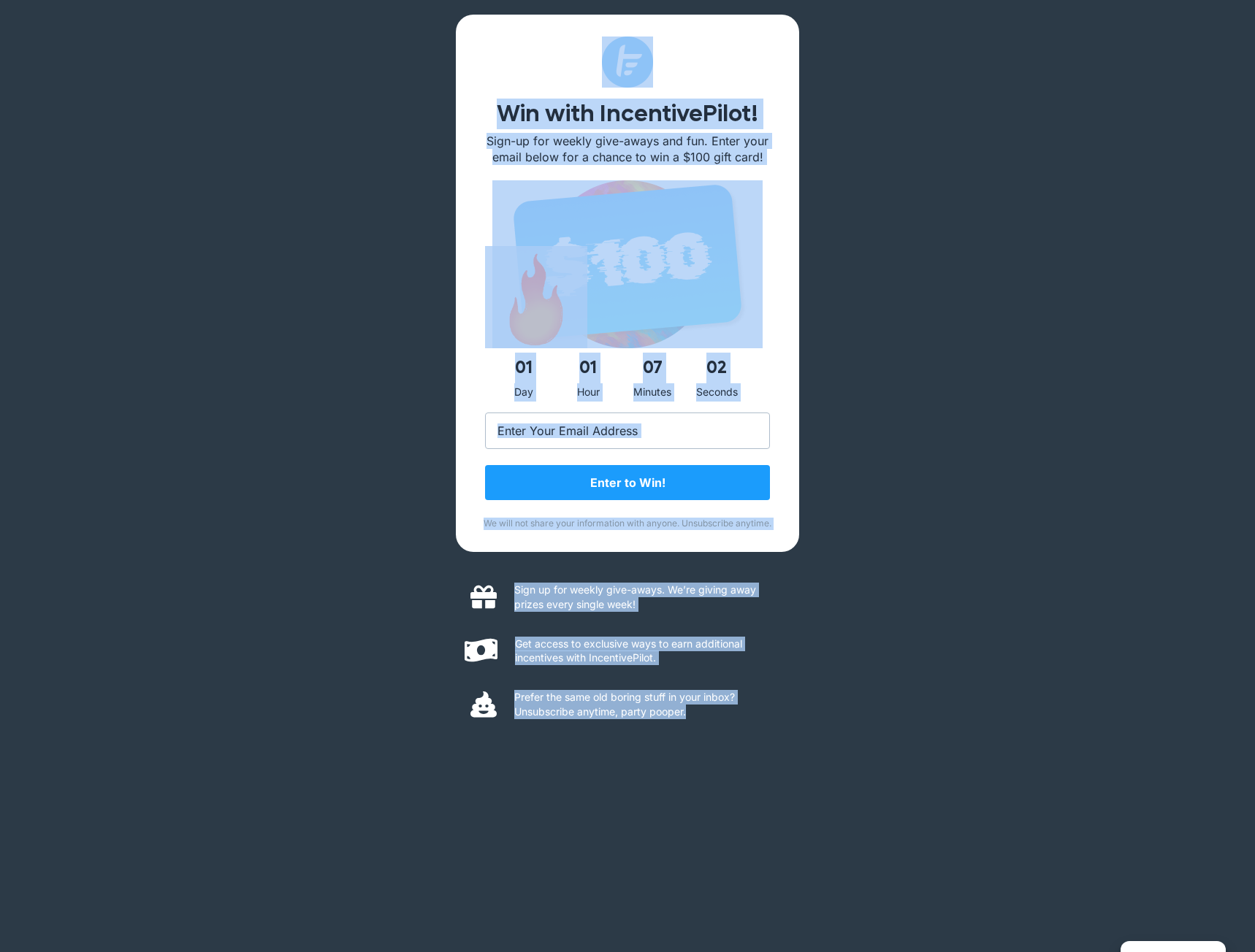
drag, startPoint x: 423, startPoint y: 47, endPoint x: 829, endPoint y: 724, distance: 789.4
click at [829, 724] on div "Win with IncentivePilot! Sign-up for weekly give-aways and fun. Enter your emai…" at bounding box center [628, 476] width 1255 height 952
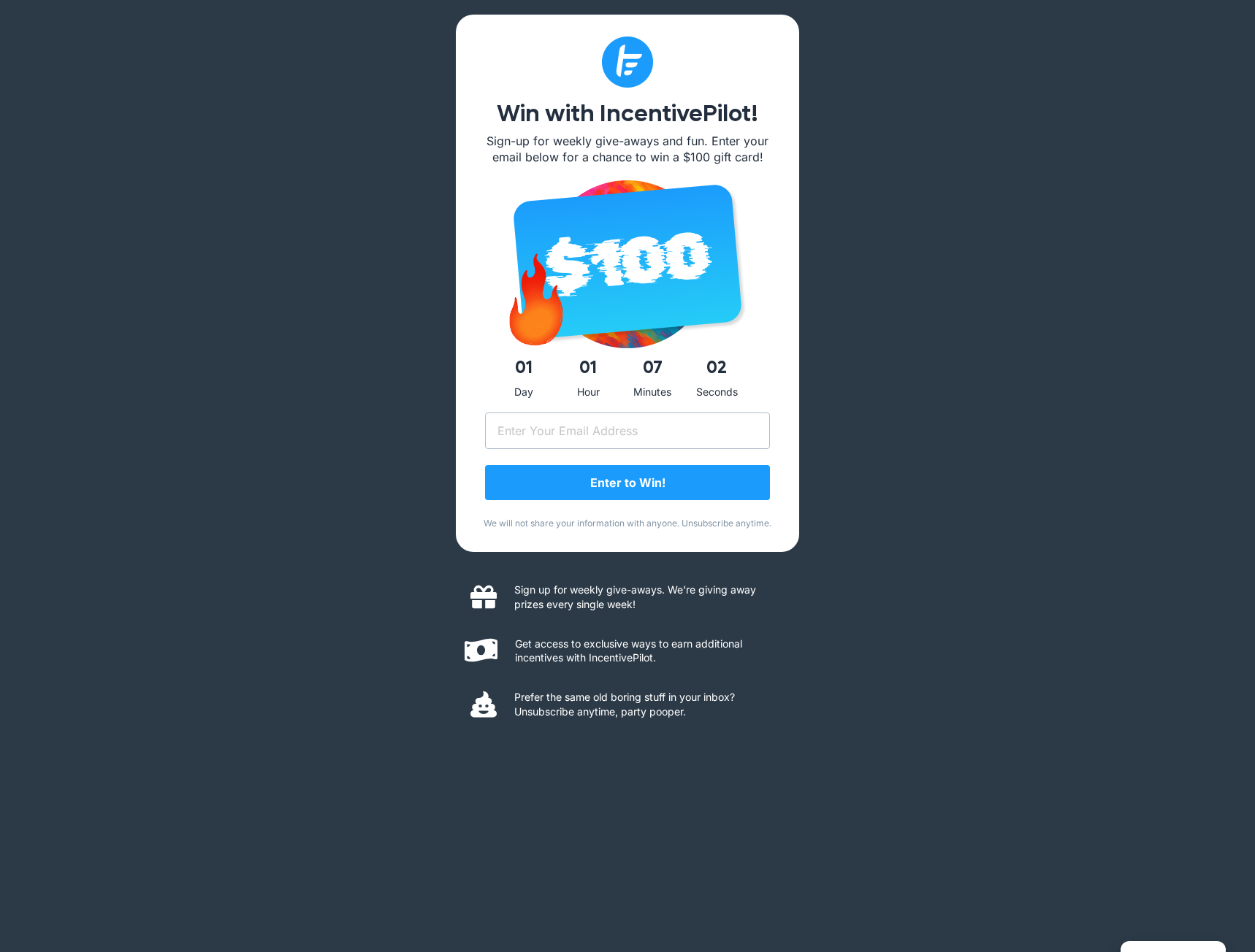
click at [829, 724] on div "Win with IncentivePilot! Sign-up for weekly give-aways and fun. Enter your emai…" at bounding box center [628, 476] width 1255 height 952
click at [452, 143] on div "Win with IncentivePilot! Sign-up for weekly give-aways and fun. Enter your emai…" at bounding box center [628, 476] width 1255 height 952
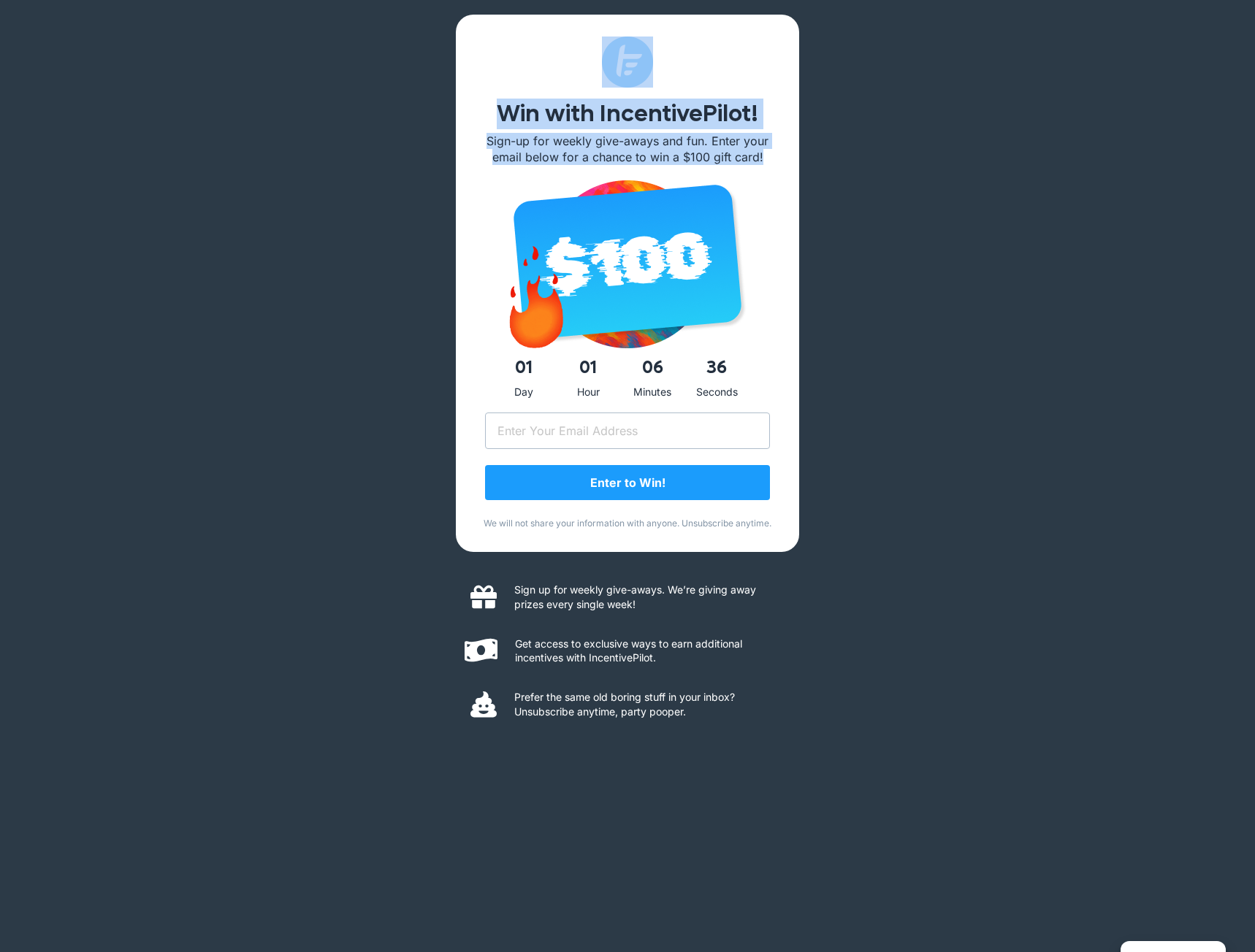
drag, startPoint x: 500, startPoint y: 88, endPoint x: 802, endPoint y: 167, distance: 312.2
click at [802, 167] on div "Win with IncentivePilot! Sign-up for weekly give-aways and fun. Enter your emai…" at bounding box center [628, 476] width 1255 height 952
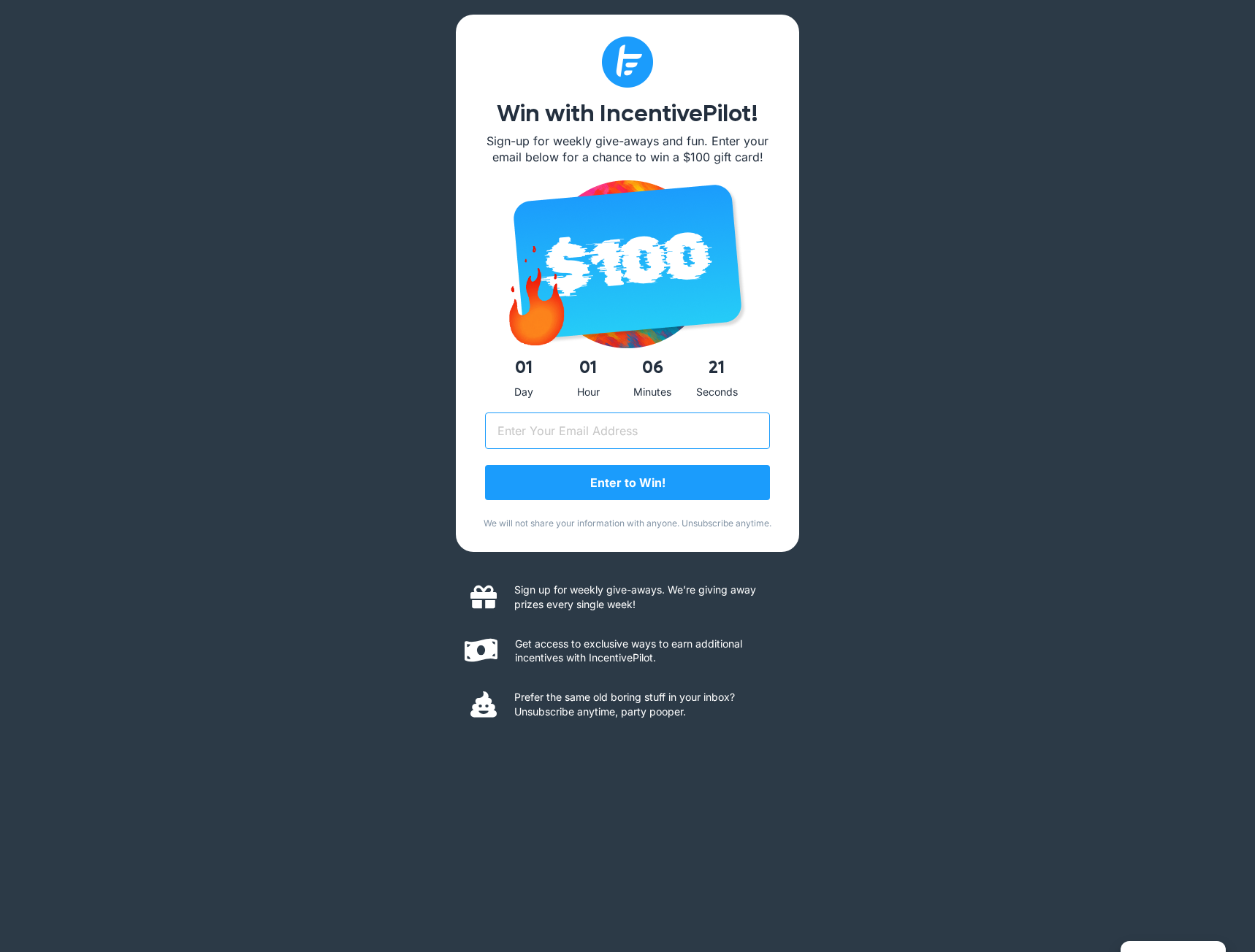
click at [714, 435] on input "Email (Required)" at bounding box center [627, 431] width 285 height 37
click at [893, 379] on div "Win with IncentivePilot! Sign-up for weekly give-aways and fun. Enter your emai…" at bounding box center [628, 476] width 1255 height 952
click at [749, 426] on input "Email (Required)" at bounding box center [627, 431] width 285 height 37
click at [871, 383] on div "Win with IncentivePilot! Sign-up for weekly give-aways and fun. Enter your emai…" at bounding box center [628, 476] width 1255 height 952
